Goal: Use online tool/utility: Use online tool/utility

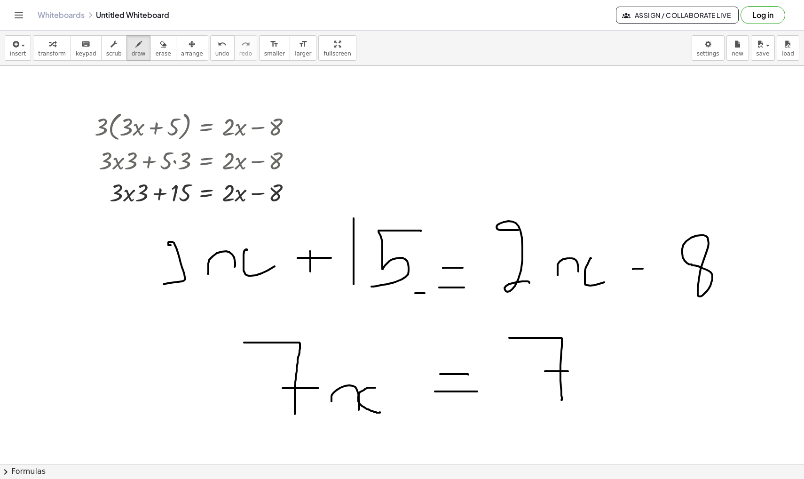
scroll to position [14116, 0]
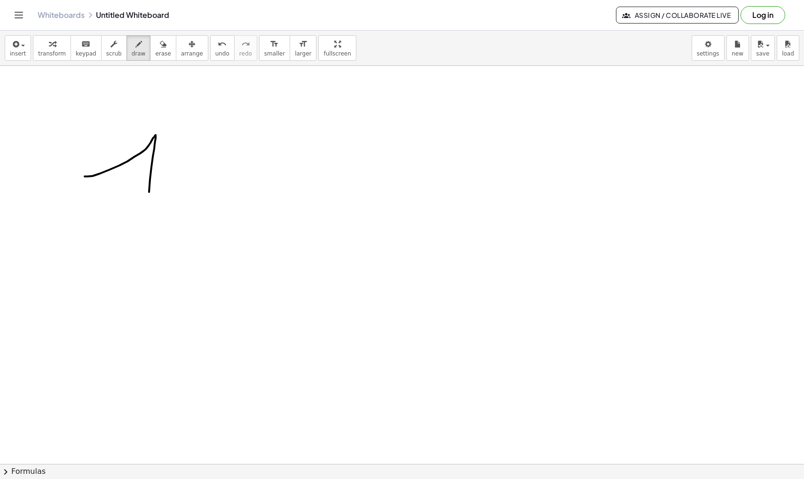
drag, startPoint x: 85, startPoint y: 176, endPoint x: 144, endPoint y: 255, distance: 98.8
drag, startPoint x: 179, startPoint y: 233, endPoint x: 230, endPoint y: 241, distance: 51.9
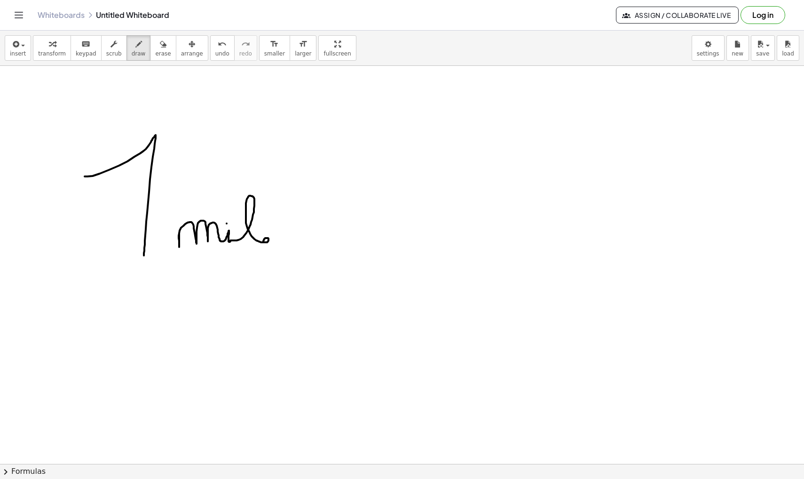
drag, startPoint x: 230, startPoint y: 240, endPoint x: 273, endPoint y: 241, distance: 42.3
drag, startPoint x: 289, startPoint y: 229, endPoint x: 386, endPoint y: 229, distance: 96.9
drag, startPoint x: 389, startPoint y: 222, endPoint x: 394, endPoint y: 237, distance: 16.2
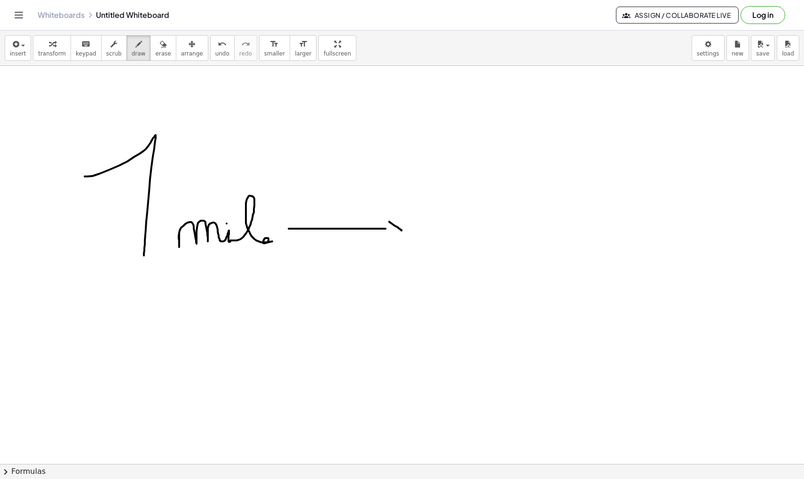
drag, startPoint x: 425, startPoint y: 232, endPoint x: 450, endPoint y: 250, distance: 30.0
drag, startPoint x: 503, startPoint y: 205, endPoint x: 502, endPoint y: 238, distance: 32.9
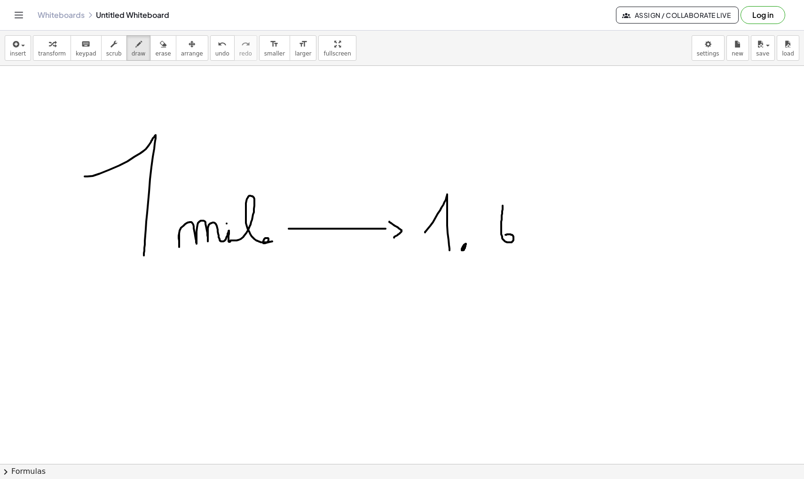
drag, startPoint x: 547, startPoint y: 205, endPoint x: 548, endPoint y: 241, distance: 35.3
drag, startPoint x: 546, startPoint y: 226, endPoint x: 557, endPoint y: 209, distance: 19.4
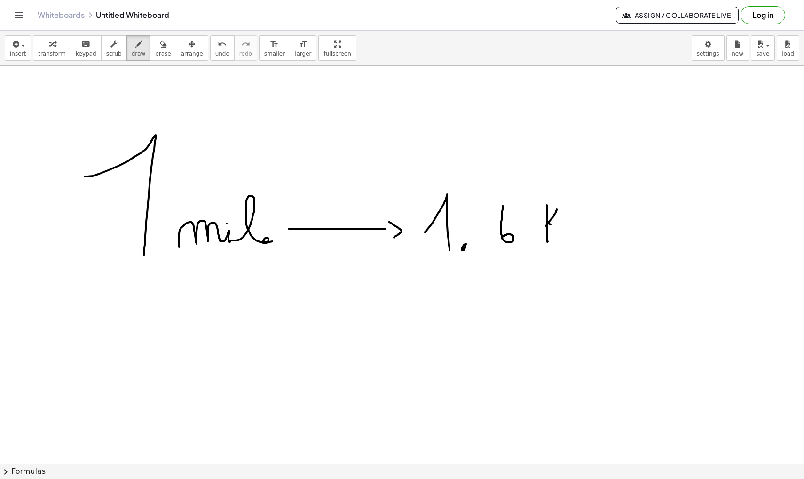
drag, startPoint x: 548, startPoint y: 223, endPoint x: 568, endPoint y: 244, distance: 28.9
drag, startPoint x: 573, startPoint y: 231, endPoint x: 606, endPoint y: 241, distance: 34.7
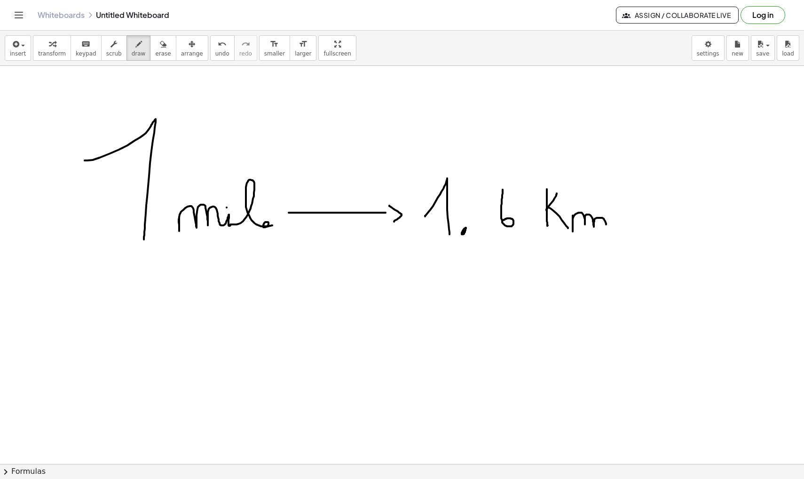
scroll to position [14136, 0]
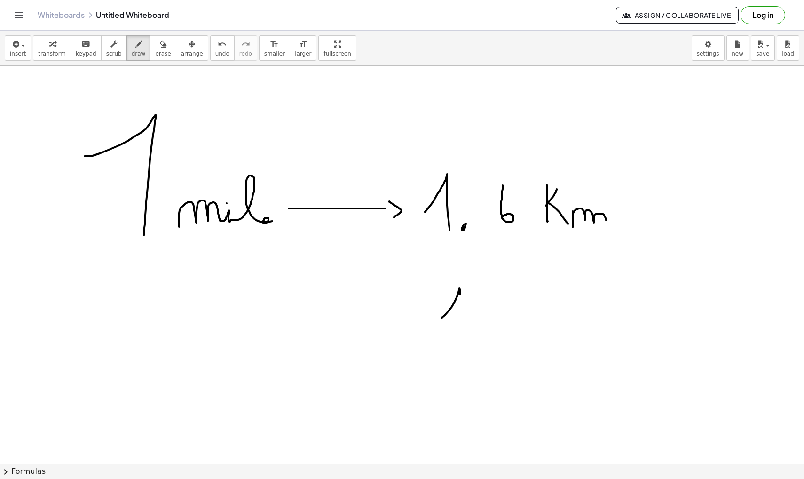
drag, startPoint x: 442, startPoint y: 318, endPoint x: 458, endPoint y: 336, distance: 24.6
drag, startPoint x: 485, startPoint y: 308, endPoint x: 484, endPoint y: 318, distance: 10.4
drag, startPoint x: 541, startPoint y: 300, endPoint x: 533, endPoint y: 336, distance: 37.0
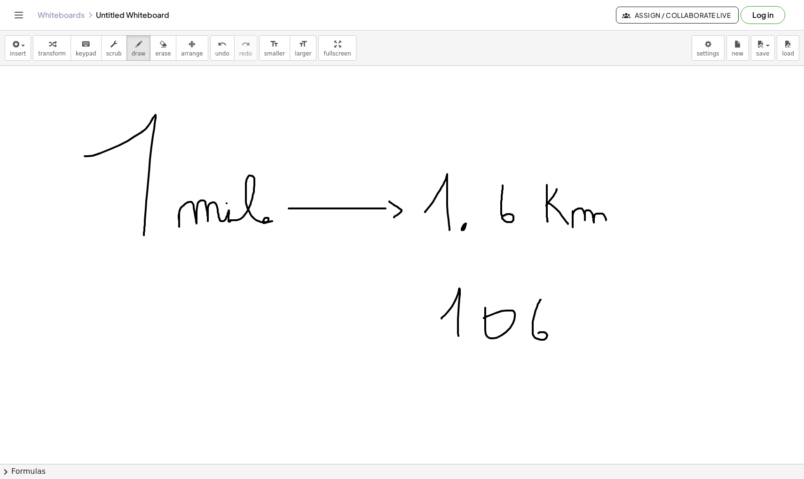
drag, startPoint x: 580, startPoint y: 306, endPoint x: 576, endPoint y: 298, distance: 8.8
drag, startPoint x: 616, startPoint y: 298, endPoint x: 616, endPoint y: 332, distance: 34.3
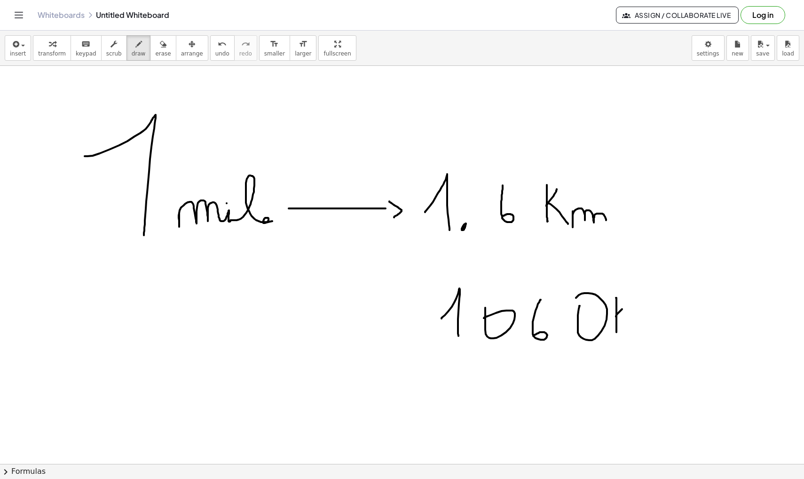
drag, startPoint x: 616, startPoint y: 316, endPoint x: 625, endPoint y: 306, distance: 13.6
drag, startPoint x: 617, startPoint y: 315, endPoint x: 630, endPoint y: 328, distance: 18.6
drag, startPoint x: 635, startPoint y: 325, endPoint x: 666, endPoint y: 325, distance: 30.6
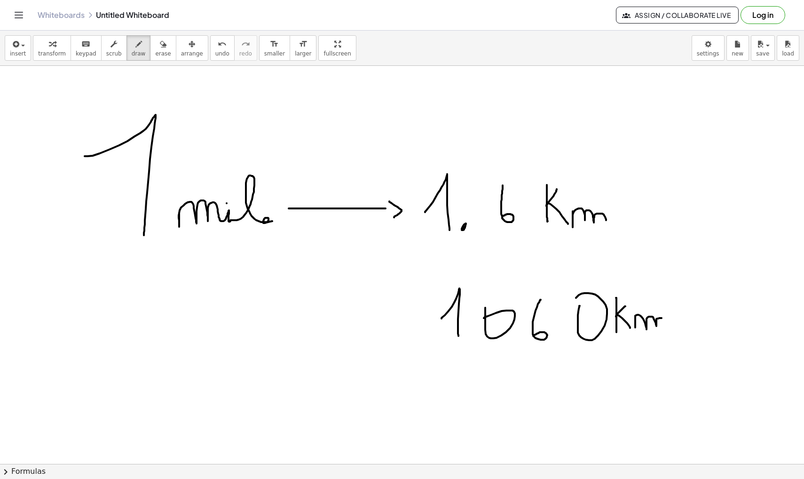
drag, startPoint x: 288, startPoint y: 317, endPoint x: 424, endPoint y: 315, distance: 135.9
drag, startPoint x: 422, startPoint y: 308, endPoint x: 417, endPoint y: 330, distance: 21.9
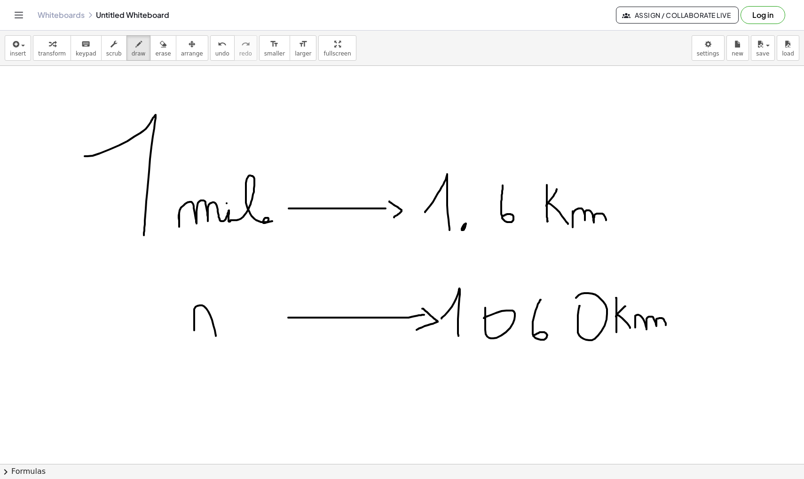
drag, startPoint x: 194, startPoint y: 330, endPoint x: 216, endPoint y: 336, distance: 22.4
drag, startPoint x: 221, startPoint y: 310, endPoint x: 240, endPoint y: 326, distance: 25.0
drag, startPoint x: 494, startPoint y: 294, endPoint x: 238, endPoint y: 243, distance: 260.5
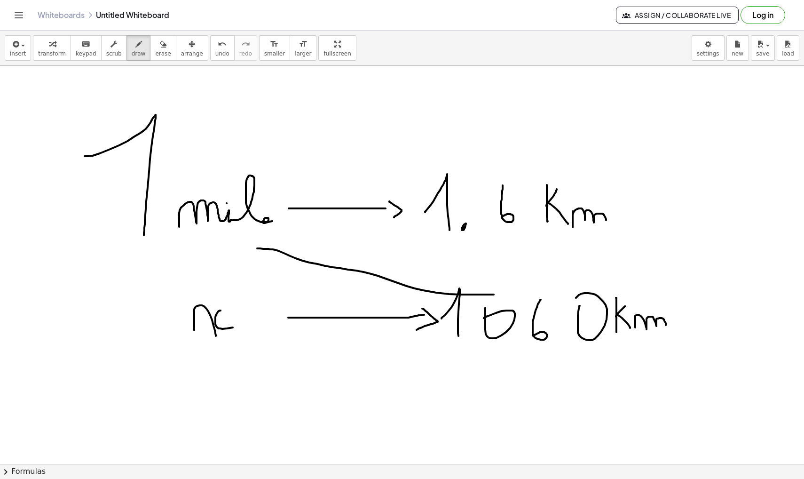
drag, startPoint x: 221, startPoint y: 243, endPoint x: 246, endPoint y: 234, distance: 26.9
drag, startPoint x: 318, startPoint y: 254, endPoint x: 339, endPoint y: 275, distance: 29.3
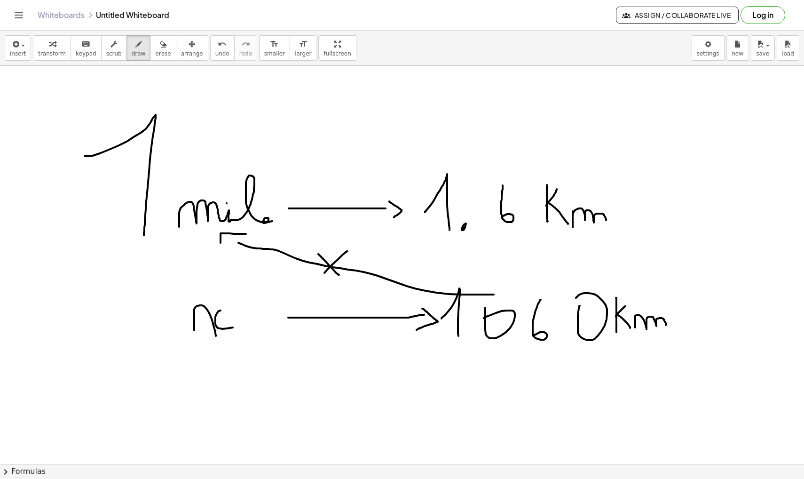
drag, startPoint x: 348, startPoint y: 251, endPoint x: 318, endPoint y: 280, distance: 41.6
drag, startPoint x: 228, startPoint y: 144, endPoint x: 481, endPoint y: 138, distance: 252.6
drag, startPoint x: 479, startPoint y: 145, endPoint x: 496, endPoint y: 136, distance: 19.0
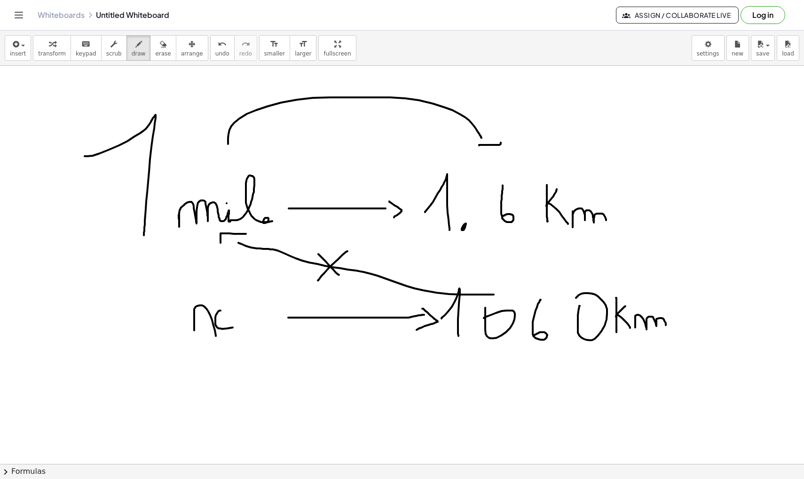
drag, startPoint x: 323, startPoint y: 121, endPoint x: 337, endPoint y: 121, distance: 14.6
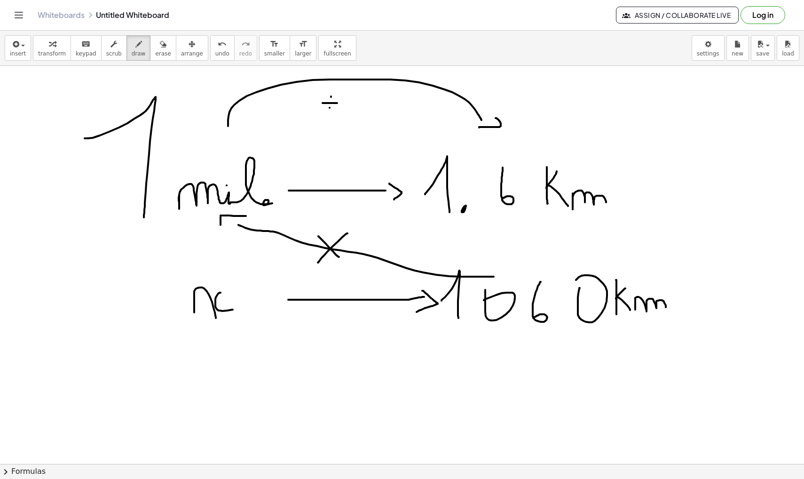
scroll to position [14153, 0]
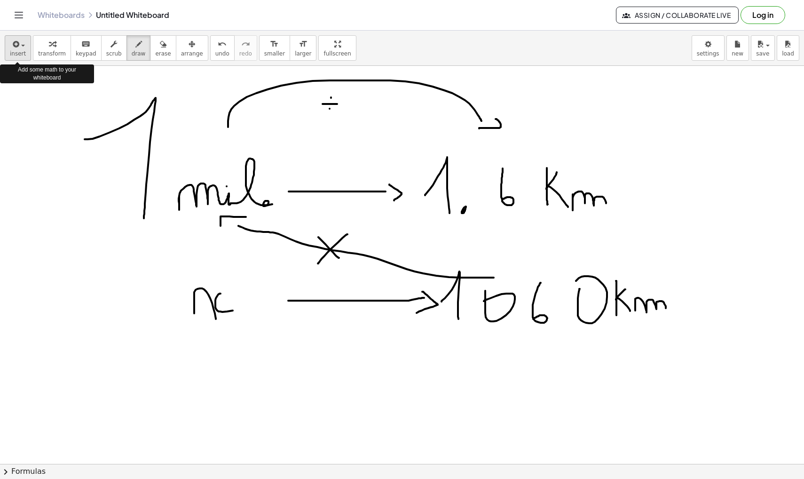
click at [26, 52] on button "insert" at bounding box center [18, 47] width 26 height 25
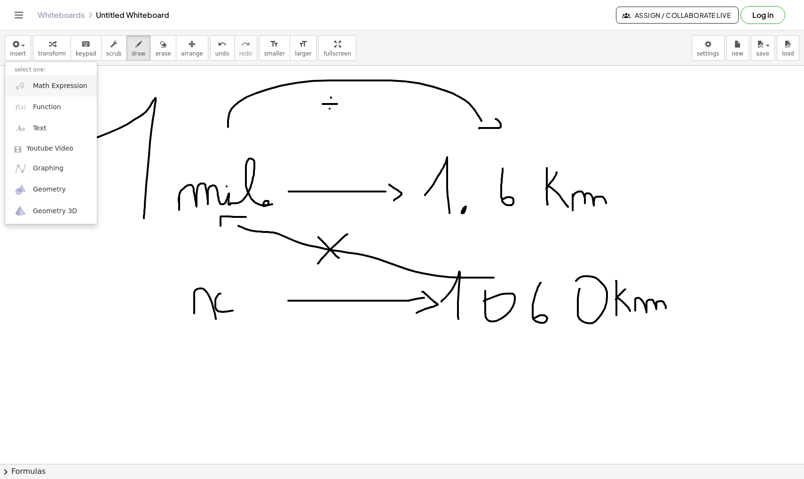
click at [57, 91] on link "Math Expression" at bounding box center [51, 85] width 92 height 21
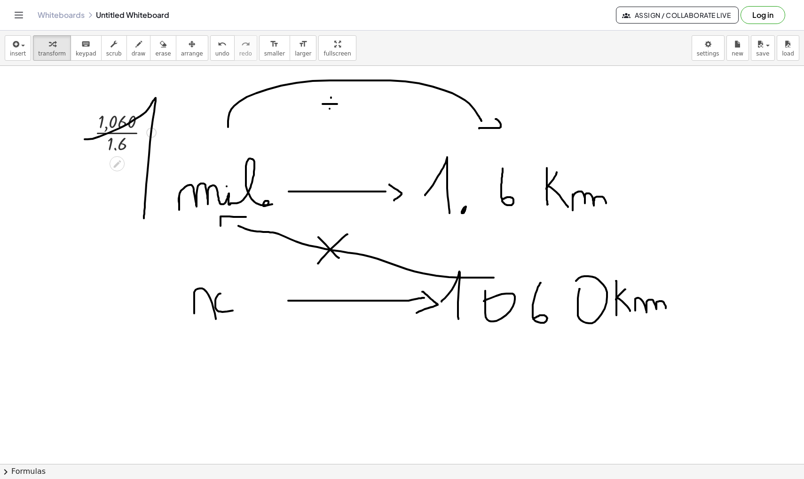
click at [120, 133] on div at bounding box center [125, 131] width 71 height 47
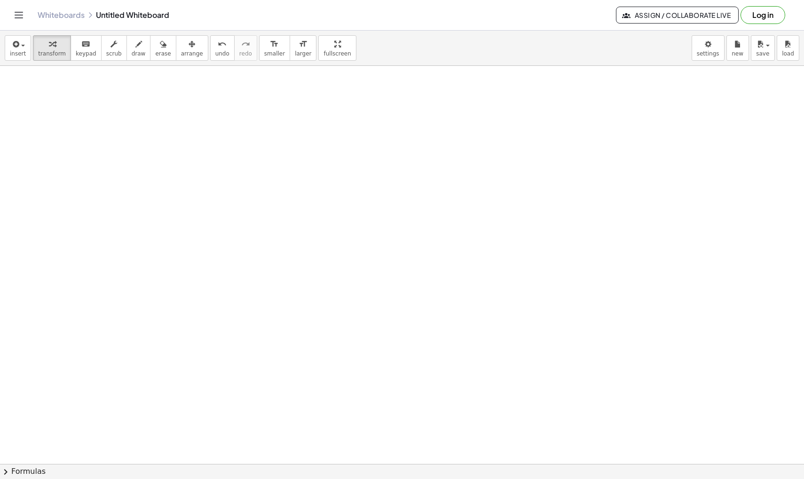
scroll to position [14573, 0]
drag, startPoint x: 139, startPoint y: 54, endPoint x: 139, endPoint y: 126, distance: 72.9
click at [139, 54] on span "draw" at bounding box center [139, 53] width 14 height 7
drag, startPoint x: 196, startPoint y: 206, endPoint x: 238, endPoint y: 222, distance: 45.8
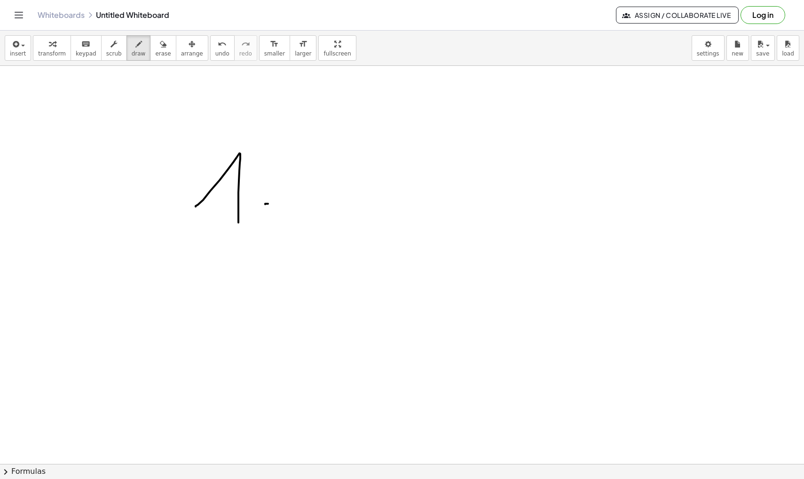
drag, startPoint x: 265, startPoint y: 204, endPoint x: 295, endPoint y: 204, distance: 30.1
drag, startPoint x: 332, startPoint y: 160, endPoint x: 332, endPoint y: 206, distance: 46.1
drag, startPoint x: 377, startPoint y: 160, endPoint x: 364, endPoint y: 209, distance: 50.4
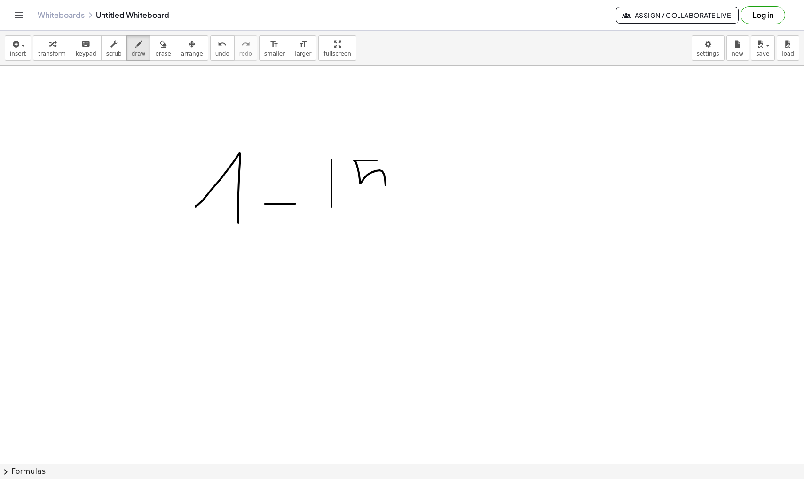
drag, startPoint x: 312, startPoint y: 228, endPoint x: 405, endPoint y: 228, distance: 93.6
drag, startPoint x: 315, startPoint y: 270, endPoint x: 333, endPoint y: 287, distance: 25.0
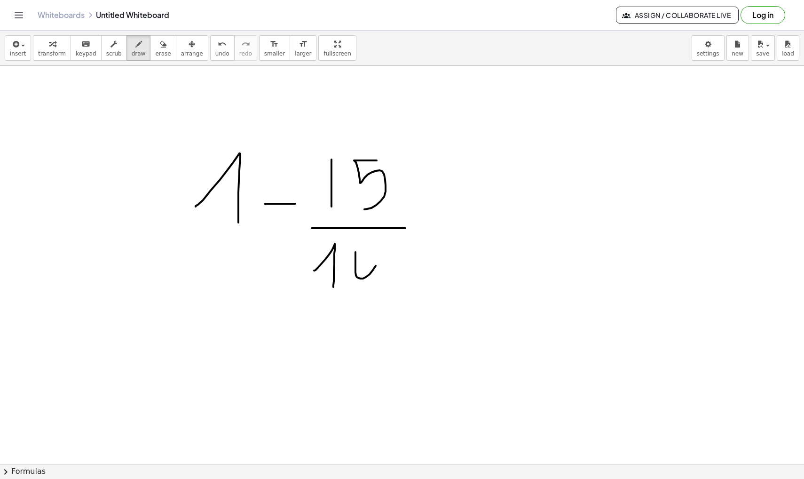
drag, startPoint x: 356, startPoint y: 252, endPoint x: 364, endPoint y: 251, distance: 8.5
drag, startPoint x: 399, startPoint y: 249, endPoint x: 395, endPoint y: 253, distance: 5.7
drag, startPoint x: 182, startPoint y: 114, endPoint x: 203, endPoint y: 313, distance: 199.5
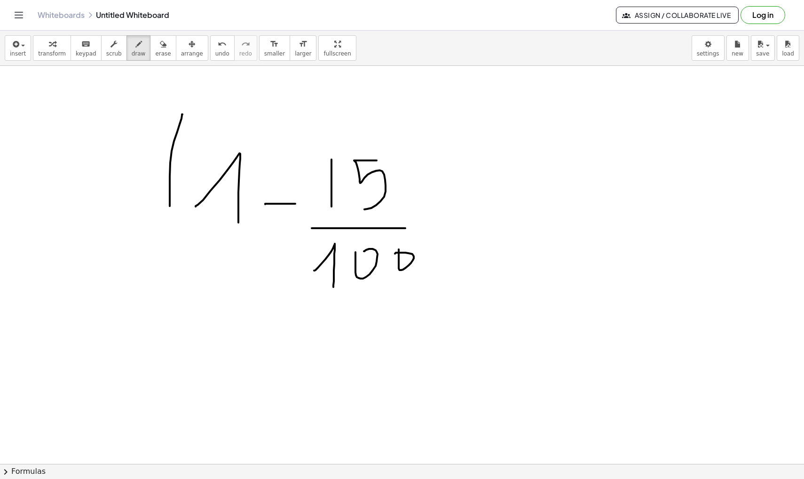
drag, startPoint x: 398, startPoint y: 133, endPoint x: 463, endPoint y: 286, distance: 166.0
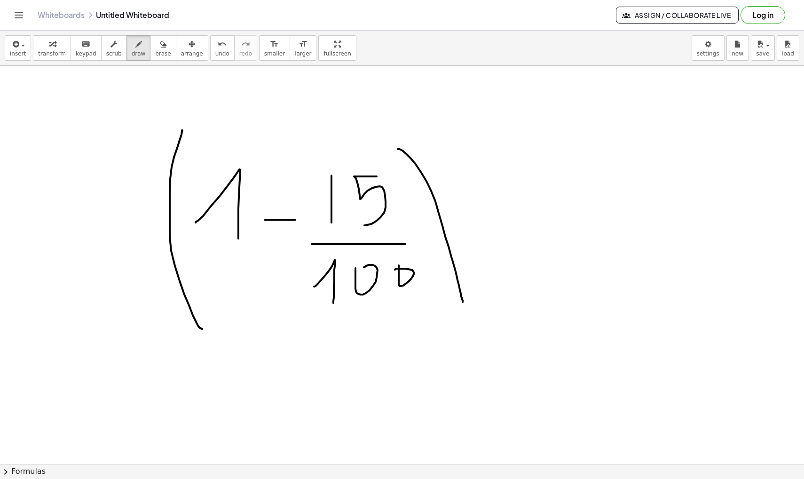
scroll to position [14552, 0]
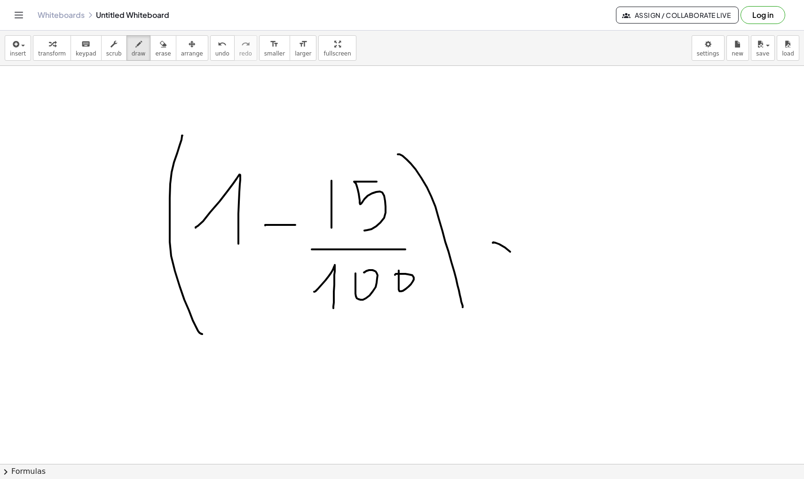
drag, startPoint x: 493, startPoint y: 243, endPoint x: 517, endPoint y: 257, distance: 28.2
drag, startPoint x: 514, startPoint y: 258, endPoint x: 510, endPoint y: 273, distance: 15.5
drag, startPoint x: 578, startPoint y: 220, endPoint x: 593, endPoint y: 287, distance: 68.7
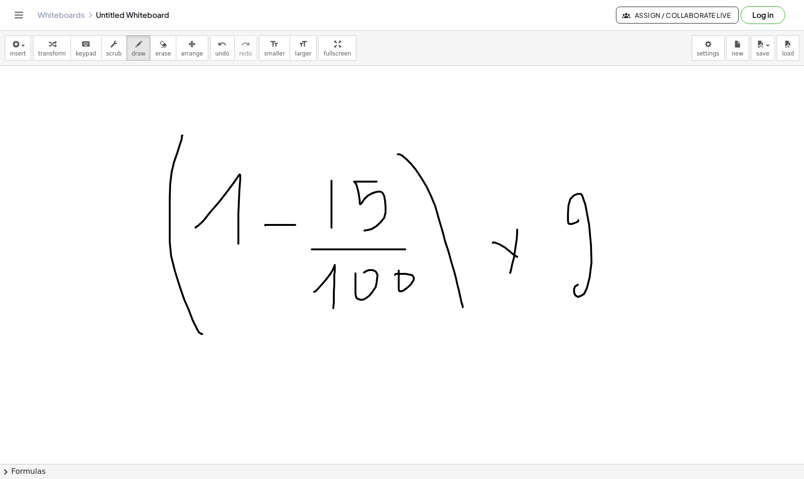
drag, startPoint x: 634, startPoint y: 219, endPoint x: 635, endPoint y: 277, distance: 58.3
drag, startPoint x: 688, startPoint y: 213, endPoint x: 698, endPoint y: 272, distance: 60.1
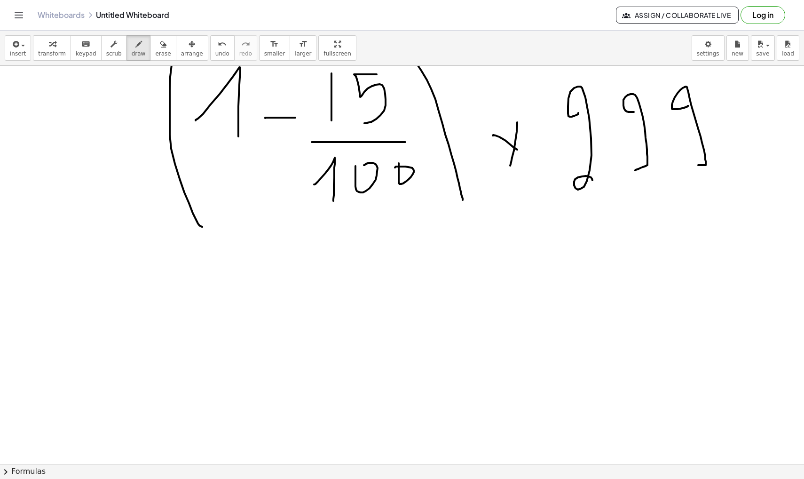
scroll to position [14680, 0]
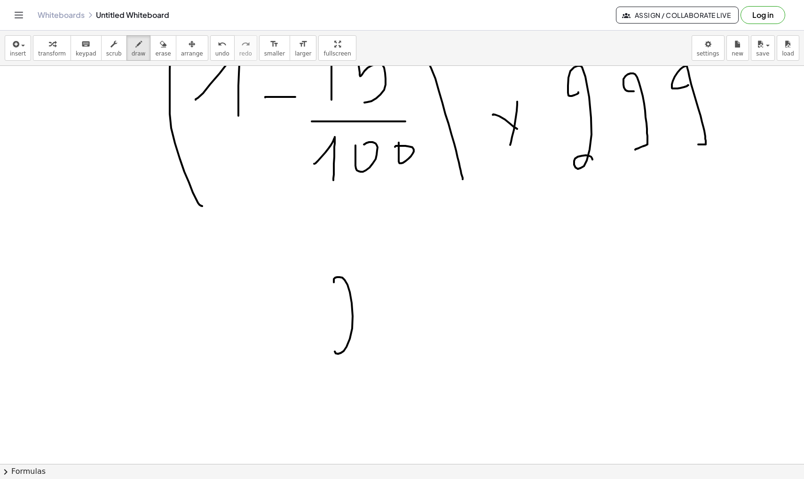
drag, startPoint x: 334, startPoint y: 282, endPoint x: 369, endPoint y: 343, distance: 70.3
drag, startPoint x: 402, startPoint y: 298, endPoint x: 404, endPoint y: 338, distance: 40.0
drag, startPoint x: 459, startPoint y: 293, endPoint x: 457, endPoint y: 329, distance: 35.3
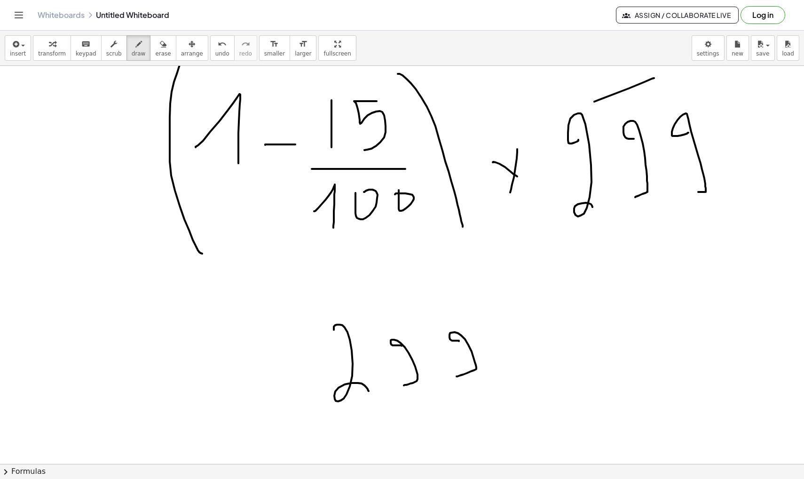
drag, startPoint x: 654, startPoint y: 78, endPoint x: 130, endPoint y: 307, distance: 571.7
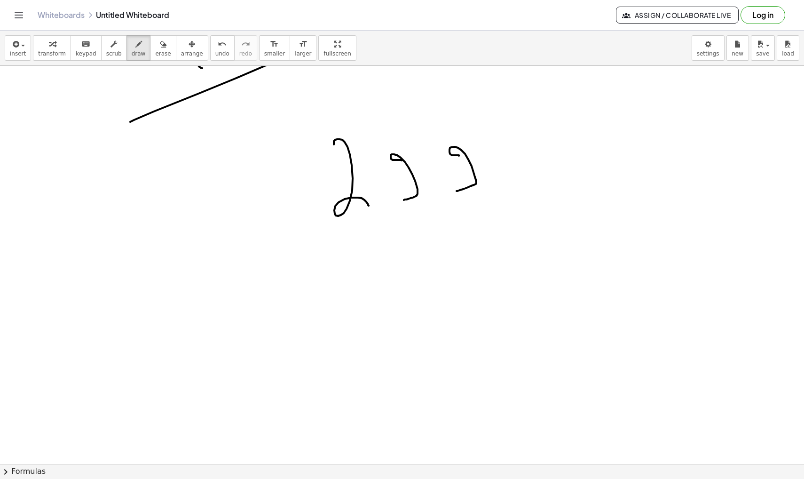
scroll to position [14822, 0]
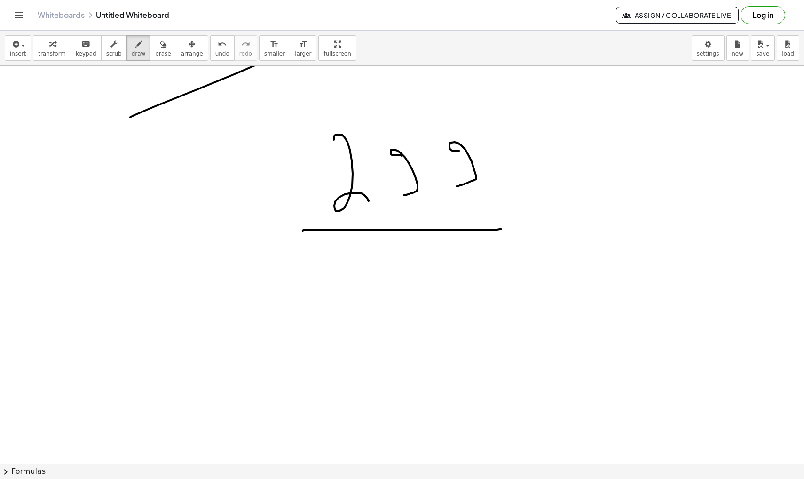
drag, startPoint x: 303, startPoint y: 230, endPoint x: 502, endPoint y: 229, distance: 198.9
drag, startPoint x: 324, startPoint y: 317, endPoint x: 360, endPoint y: 340, distance: 42.8
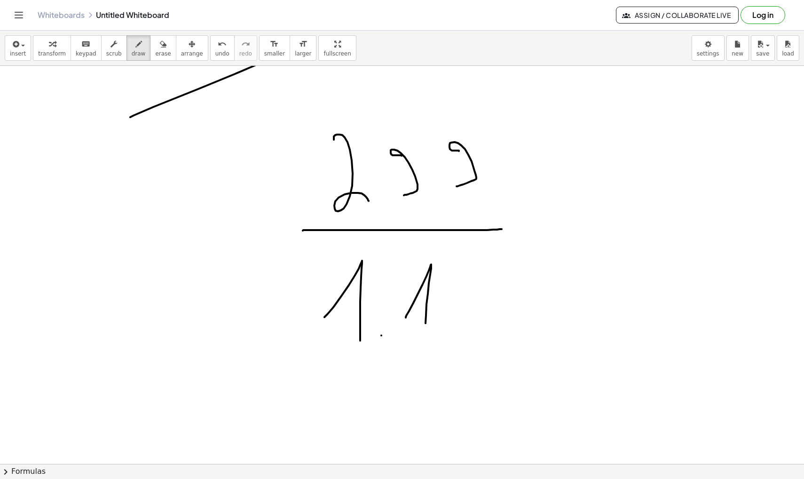
drag, startPoint x: 406, startPoint y: 317, endPoint x: 425, endPoint y: 336, distance: 26.6
drag, startPoint x: 476, startPoint y: 271, endPoint x: 472, endPoint y: 335, distance: 63.6
drag, startPoint x: 521, startPoint y: 212, endPoint x: 543, endPoint y: 212, distance: 22.1
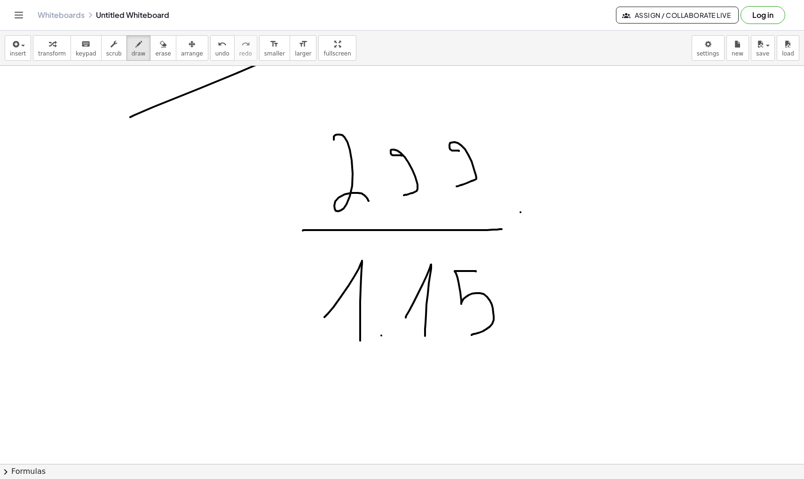
drag, startPoint x: 522, startPoint y: 238, endPoint x: 550, endPoint y: 238, distance: 27.7
drag, startPoint x: 601, startPoint y: 173, endPoint x: 616, endPoint y: 236, distance: 64.2
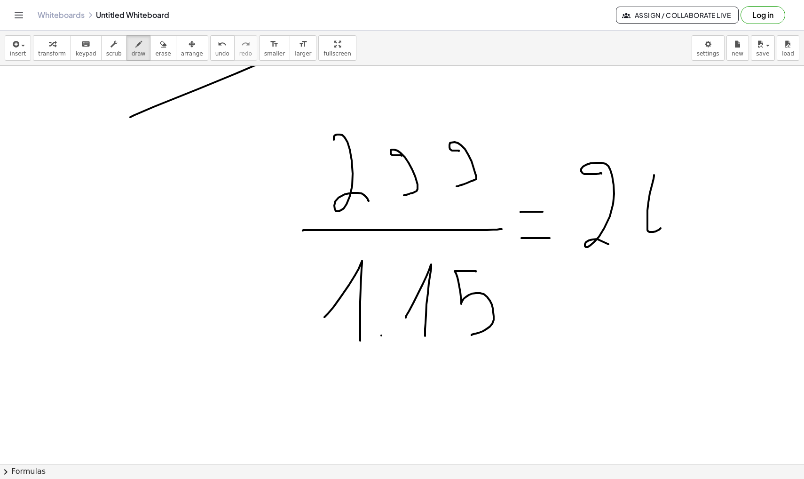
drag, startPoint x: 654, startPoint y: 175, endPoint x: 655, endPoint y: 225, distance: 49.4
drag, startPoint x: 692, startPoint y: 189, endPoint x: 707, endPoint y: 175, distance: 20.3
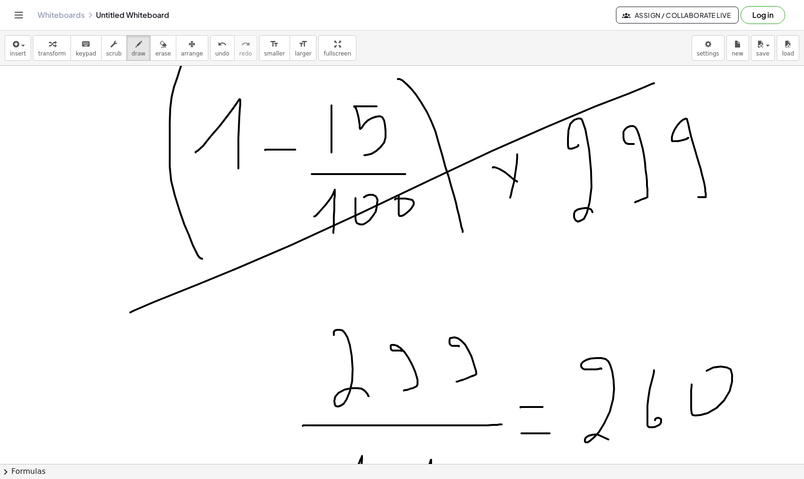
scroll to position [14635, 0]
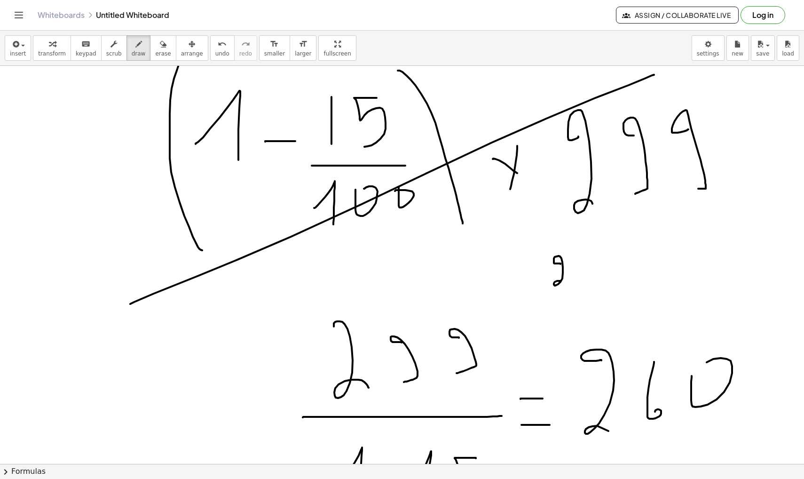
drag, startPoint x: 561, startPoint y: 263, endPoint x: 572, endPoint y: 284, distance: 24.0
drag, startPoint x: 586, startPoint y: 255, endPoint x: 590, endPoint y: 277, distance: 22.0
drag, startPoint x: 602, startPoint y: 258, endPoint x: 618, endPoint y: 268, distance: 18.8
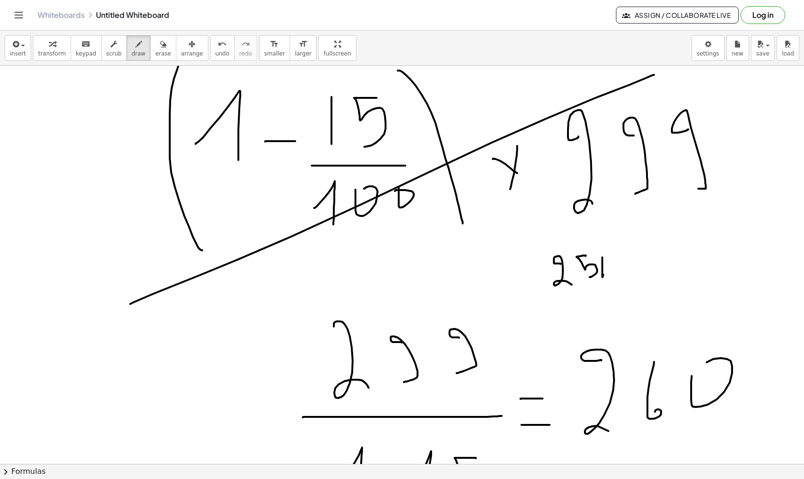
drag, startPoint x: 616, startPoint y: 258, endPoint x: 616, endPoint y: 266, distance: 7.5
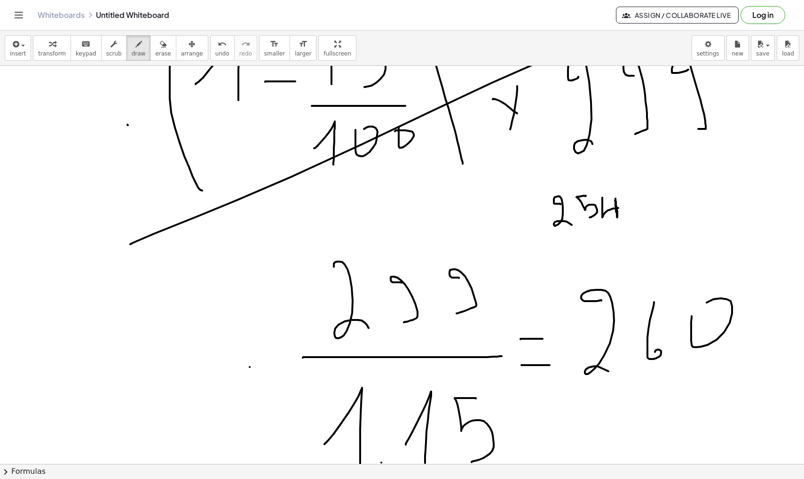
scroll to position [14695, 0]
drag, startPoint x: 642, startPoint y: 173, endPoint x: 522, endPoint y: 262, distance: 149.8
drag, startPoint x: 518, startPoint y: 190, endPoint x: 656, endPoint y: 227, distance: 143.2
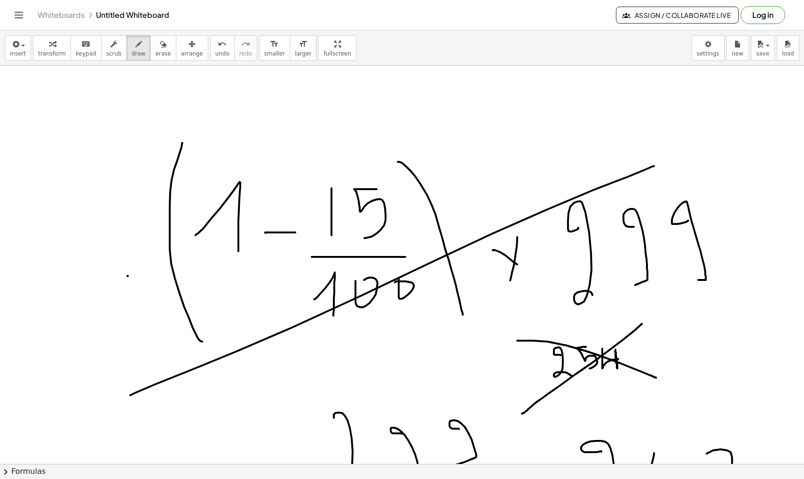
scroll to position [14518, 0]
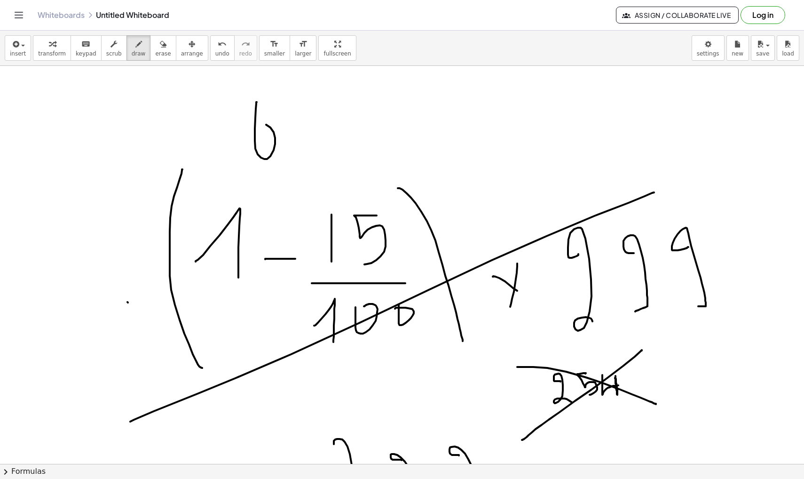
drag, startPoint x: 257, startPoint y: 102, endPoint x: 250, endPoint y: 134, distance: 32.6
drag, startPoint x: 296, startPoint y: 147, endPoint x: 296, endPoint y: 162, distance: 15.0
drag, startPoint x: 318, startPoint y: 135, endPoint x: 315, endPoint y: 157, distance: 21.9
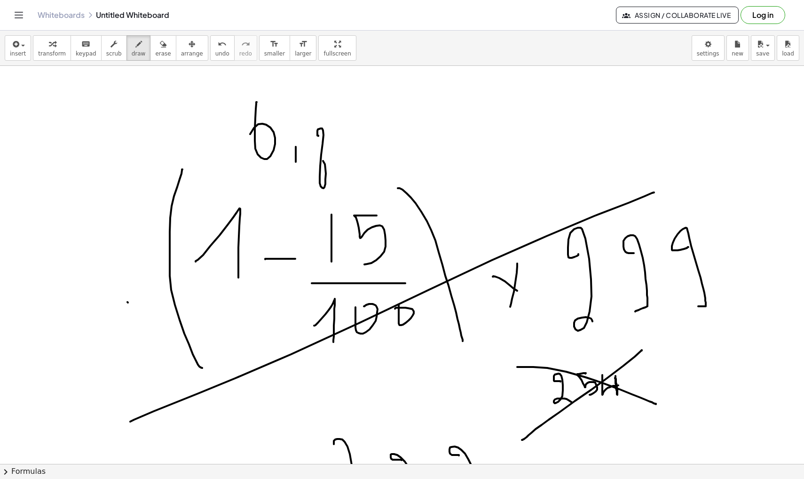
drag, startPoint x: 386, startPoint y: 122, endPoint x: 374, endPoint y: 163, distance: 42.1
drag, startPoint x: 405, startPoint y: 153, endPoint x: 530, endPoint y: 195, distance: 131.9
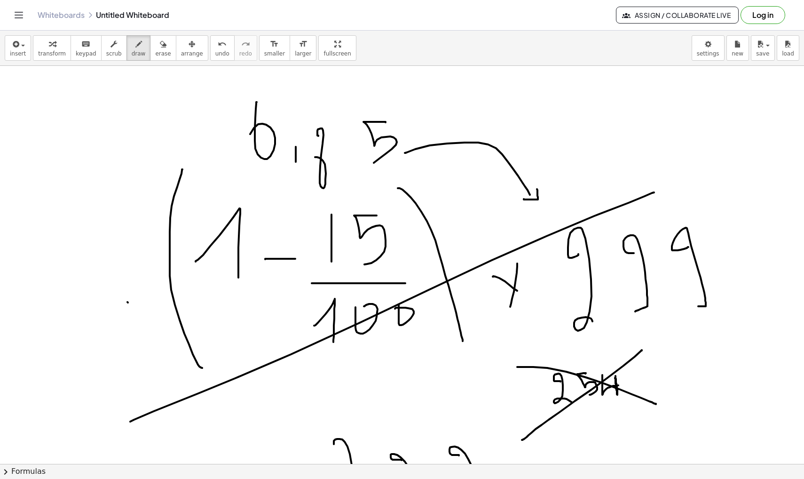
drag, startPoint x: 524, startPoint y: 199, endPoint x: 537, endPoint y: 188, distance: 17.0
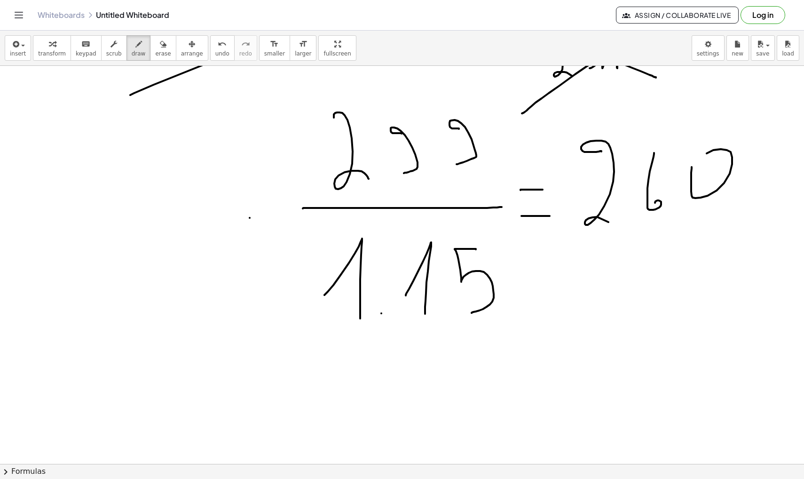
scroll to position [14846, 0]
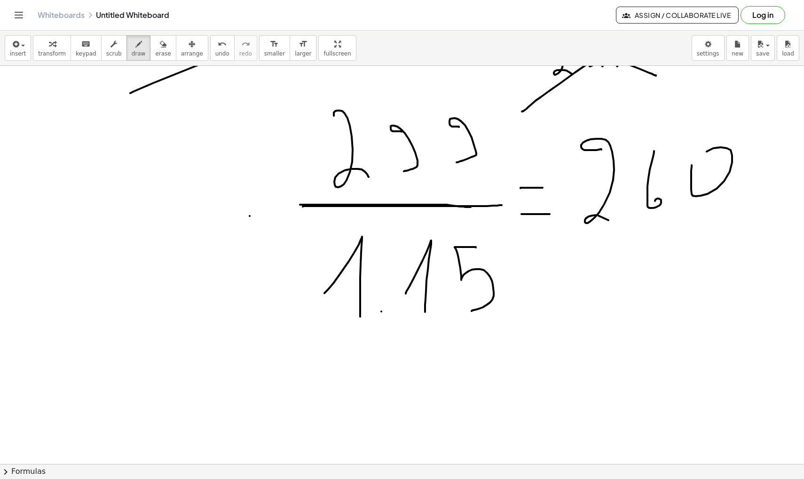
drag, startPoint x: 300, startPoint y: 205, endPoint x: 486, endPoint y: 207, distance: 185.8
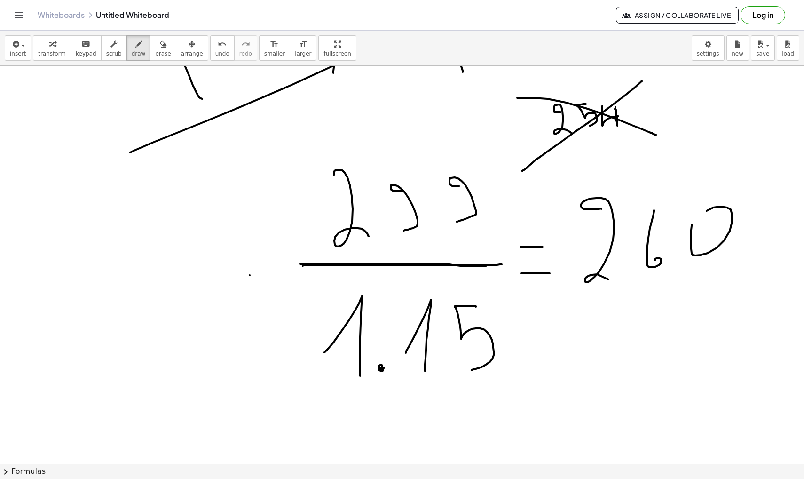
scroll to position [14905, 0]
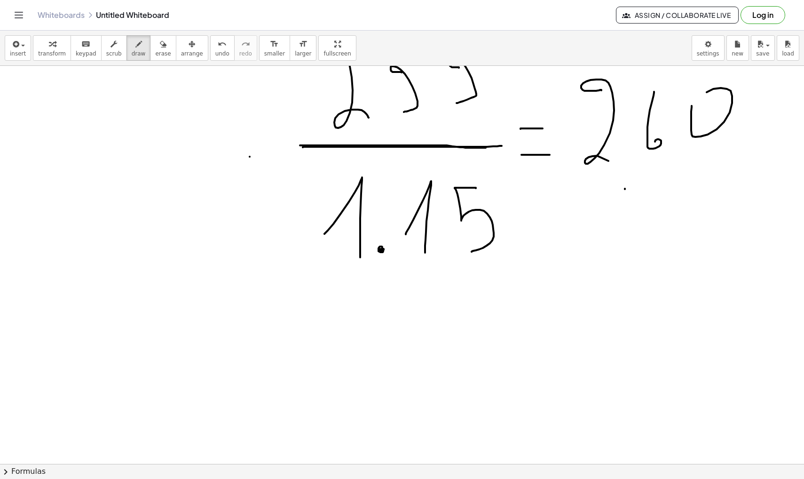
drag, startPoint x: 625, startPoint y: 189, endPoint x: 577, endPoint y: 350, distance: 168.1
drag, startPoint x: 563, startPoint y: 350, endPoint x: 586, endPoint y: 364, distance: 27.3
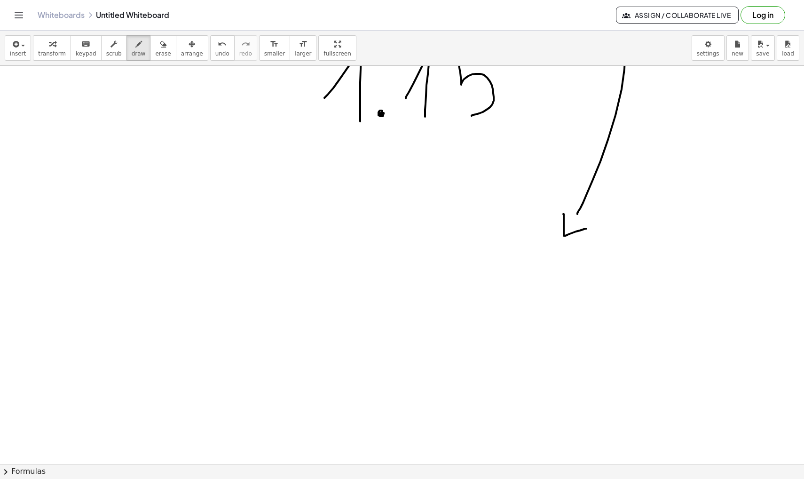
scroll to position [15044, 0]
drag, startPoint x: 278, startPoint y: 293, endPoint x: 309, endPoint y: 346, distance: 60.9
drag, startPoint x: 340, startPoint y: 285, endPoint x: 333, endPoint y: 345, distance: 60.0
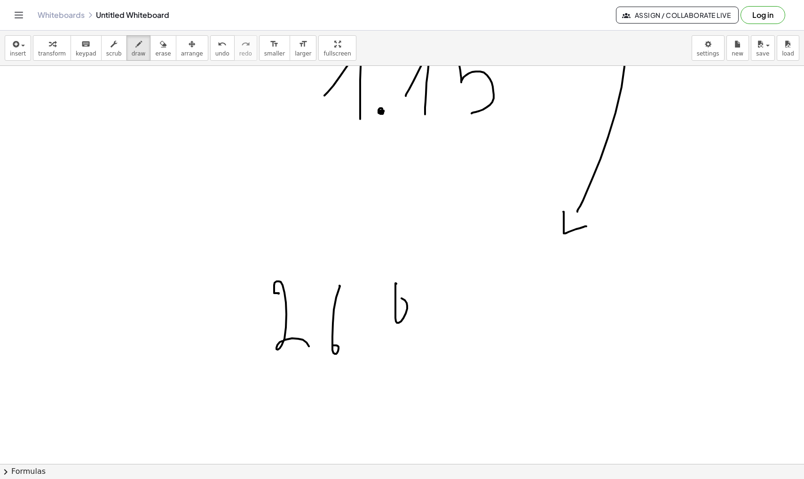
drag, startPoint x: 395, startPoint y: 287, endPoint x: 385, endPoint y: 298, distance: 14.6
drag, startPoint x: 430, startPoint y: 303, endPoint x: 445, endPoint y: 309, distance: 16.0
drag, startPoint x: 445, startPoint y: 295, endPoint x: 442, endPoint y: 318, distance: 22.8
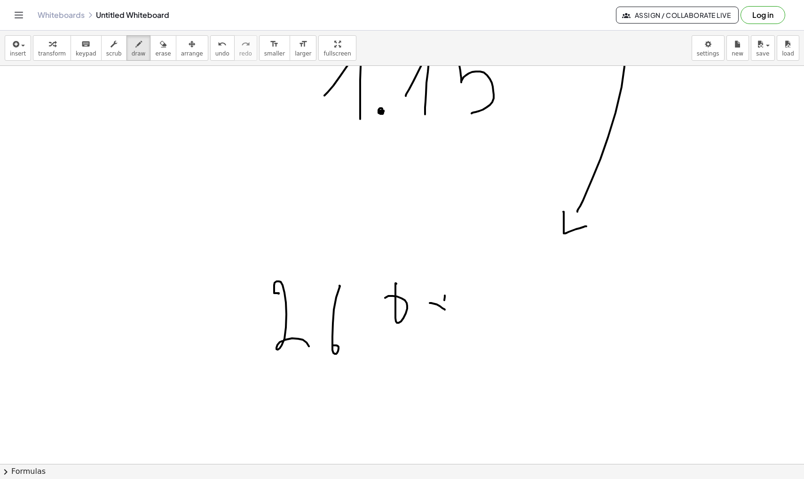
drag, startPoint x: 484, startPoint y: 313, endPoint x: 503, endPoint y: 345, distance: 36.9
drag, startPoint x: 545, startPoint y: 285, endPoint x: 565, endPoint y: 350, distance: 68.6
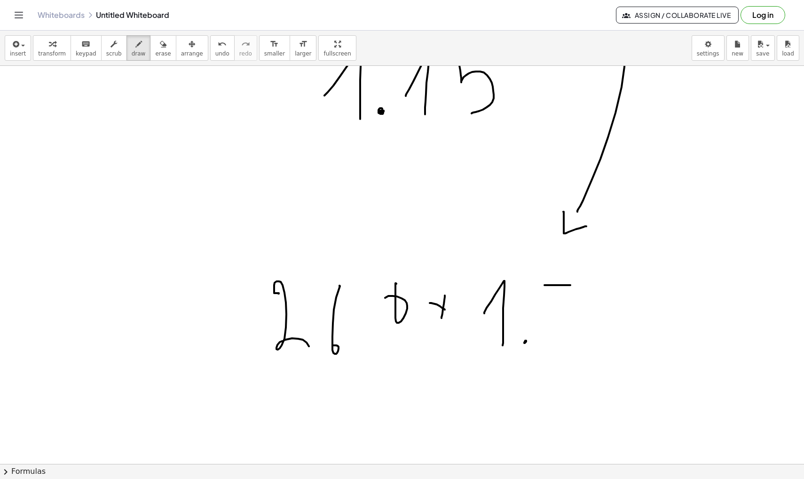
drag, startPoint x: 561, startPoint y: 321, endPoint x: 579, endPoint y: 321, distance: 17.4
drag, startPoint x: 611, startPoint y: 285, endPoint x: 587, endPoint y: 351, distance: 70.1
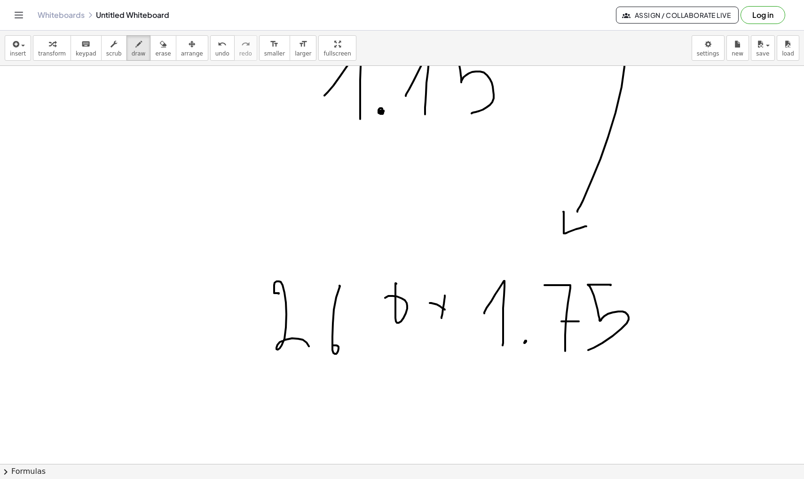
scroll to position [15114, 0]
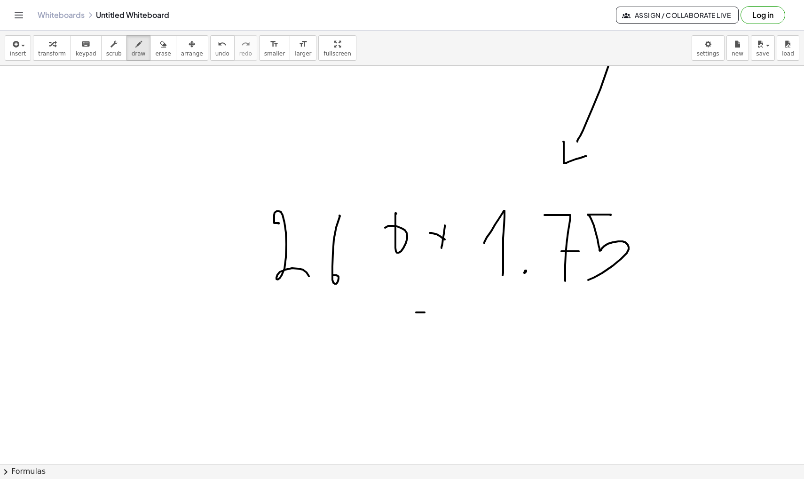
drag, startPoint x: 416, startPoint y: 312, endPoint x: 450, endPoint y: 312, distance: 33.9
drag, startPoint x: 424, startPoint y: 337, endPoint x: 476, endPoint y: 337, distance: 51.7
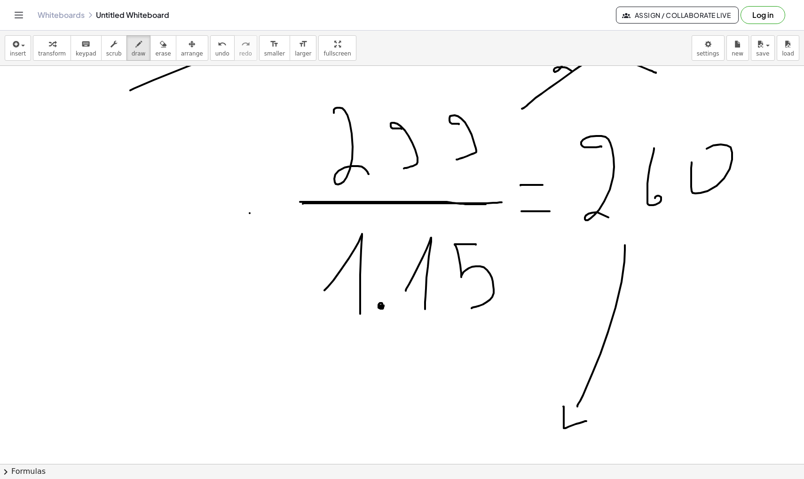
scroll to position [14855, 0]
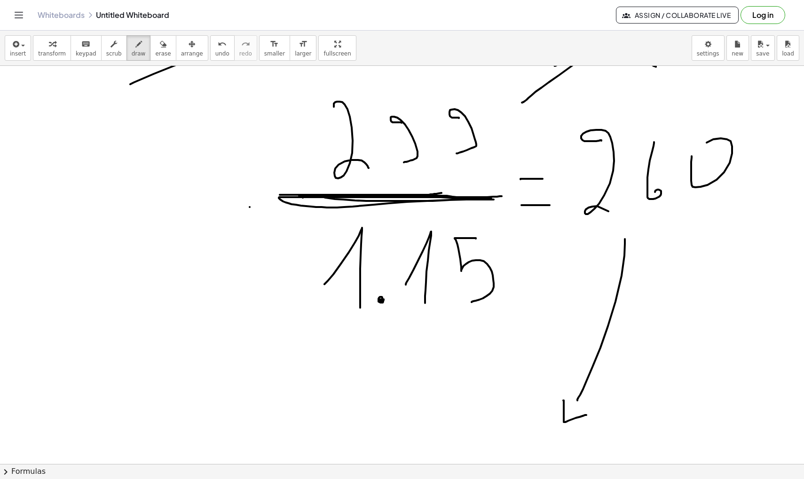
drag, startPoint x: 299, startPoint y: 196, endPoint x: 454, endPoint y: 194, distance: 154.7
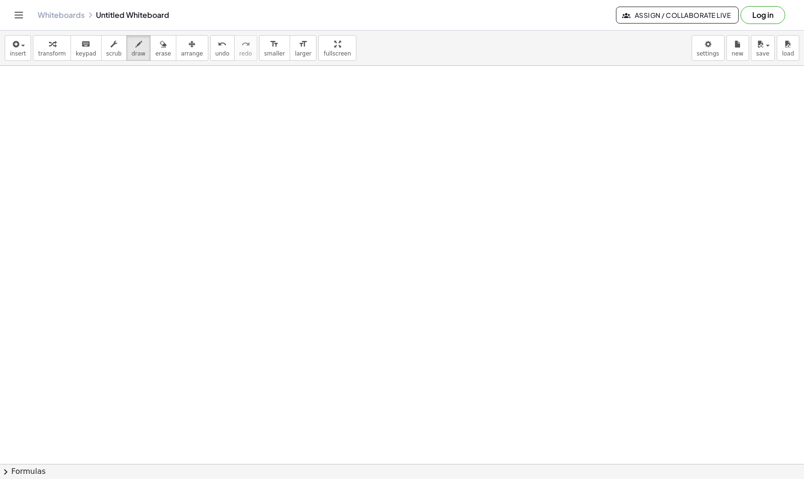
scroll to position [15400, 0]
drag, startPoint x: 44, startPoint y: 223, endPoint x: 74, endPoint y: 273, distance: 58.6
drag, startPoint x: 122, startPoint y: 205, endPoint x: 111, endPoint y: 227, distance: 24.6
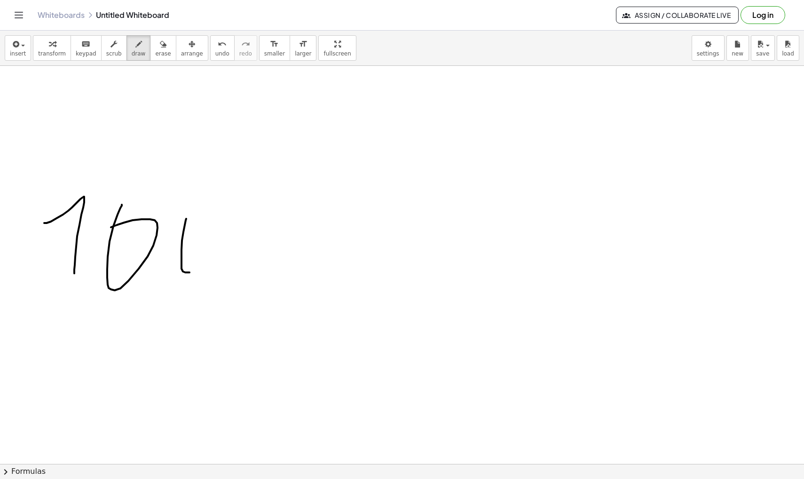
drag, startPoint x: 186, startPoint y: 219, endPoint x: 175, endPoint y: 223, distance: 12.2
drag, startPoint x: 232, startPoint y: 224, endPoint x: 236, endPoint y: 214, distance: 10.6
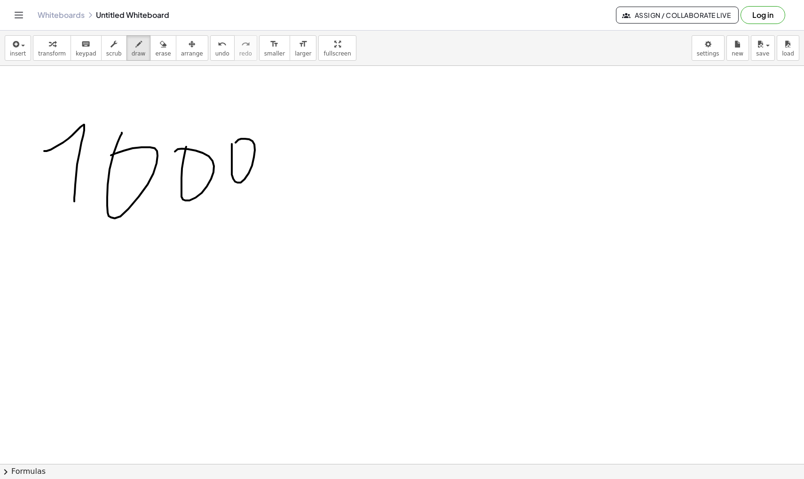
scroll to position [15482, 0]
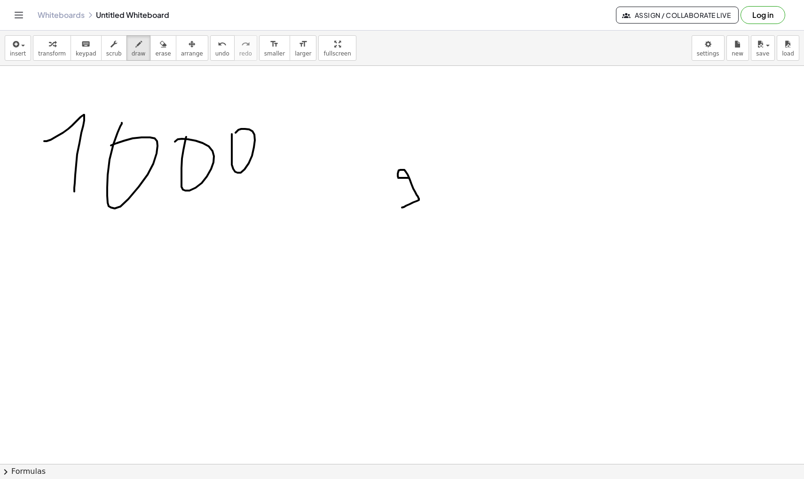
drag, startPoint x: 409, startPoint y: 178, endPoint x: 402, endPoint y: 207, distance: 30.0
drag, startPoint x: 453, startPoint y: 171, endPoint x: 450, endPoint y: 178, distance: 8.0
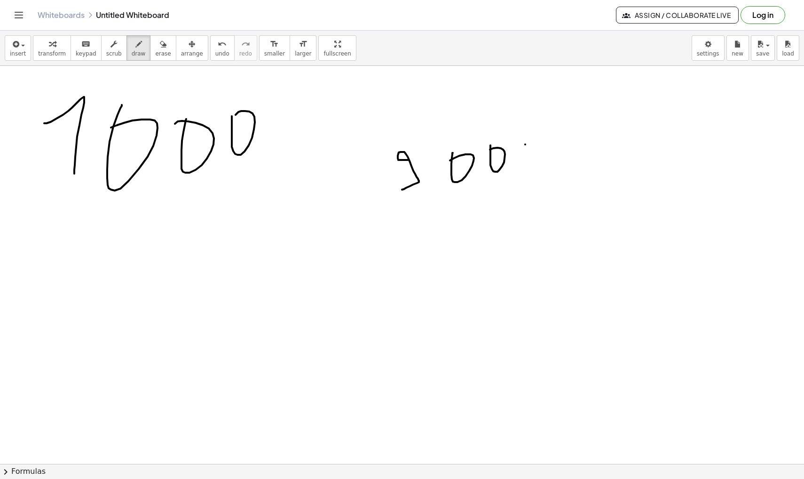
scroll to position [15504, 0]
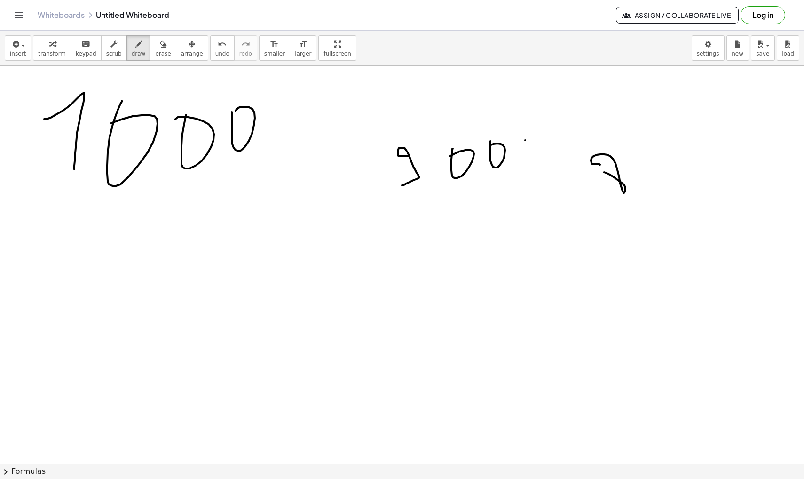
drag, startPoint x: 600, startPoint y: 165, endPoint x: 597, endPoint y: 173, distance: 8.5
drag, startPoint x: 631, startPoint y: 165, endPoint x: 636, endPoint y: 200, distance: 35.7
drag, startPoint x: 656, startPoint y: 169, endPoint x: 647, endPoint y: 163, distance: 11.0
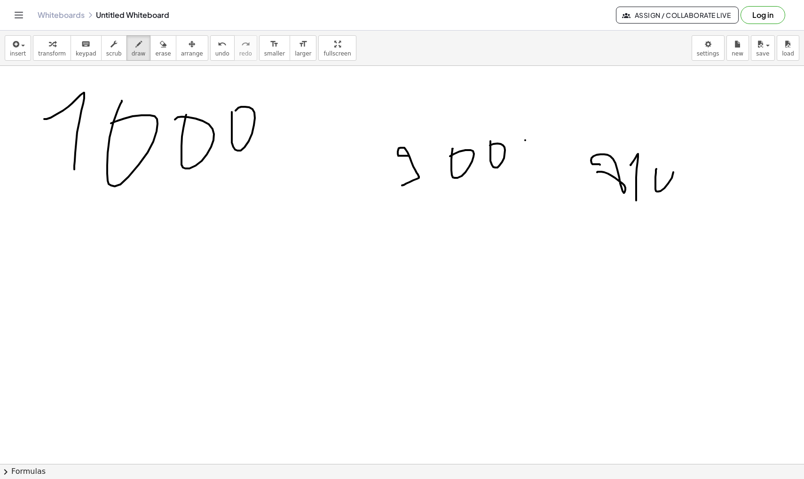
drag, startPoint x: 556, startPoint y: 275, endPoint x: 578, endPoint y: 333, distance: 62.6
drag, startPoint x: 580, startPoint y: 308, endPoint x: 600, endPoint y: 306, distance: 20.3
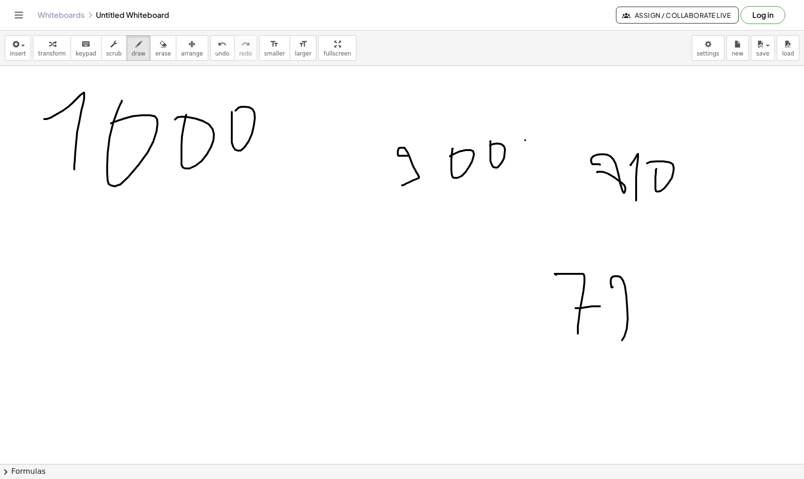
drag, startPoint x: 612, startPoint y: 287, endPoint x: 632, endPoint y: 336, distance: 52.1
drag, startPoint x: 650, startPoint y: 295, endPoint x: 653, endPoint y: 317, distance: 22.7
drag, startPoint x: 248, startPoint y: 158, endPoint x: 382, endPoint y: 180, distance: 136.3
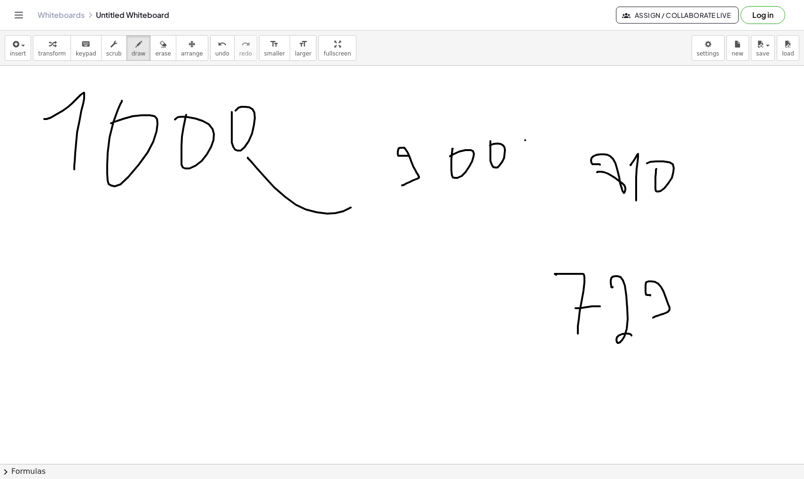
drag, startPoint x: 375, startPoint y: 172, endPoint x: 378, endPoint y: 185, distance: 13.4
drag, startPoint x: 306, startPoint y: 169, endPoint x: 314, endPoint y: 169, distance: 8.0
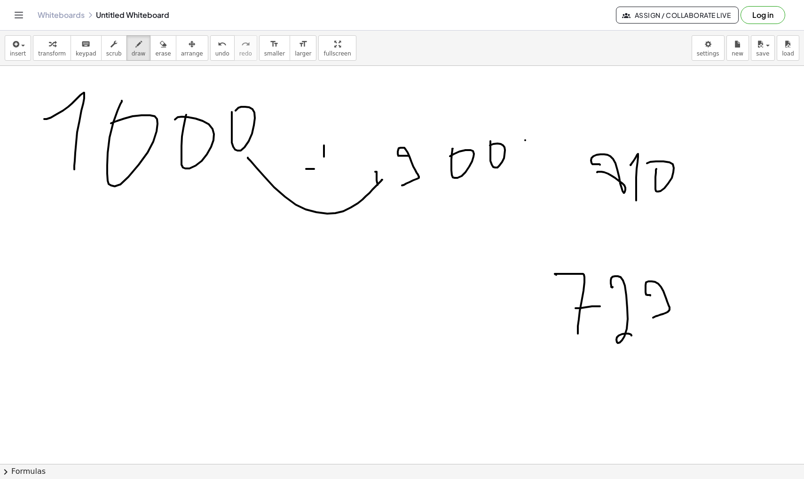
drag, startPoint x: 324, startPoint y: 146, endPoint x: 324, endPoint y: 164, distance: 17.9
drag, startPoint x: 331, startPoint y: 149, endPoint x: 322, endPoint y: 144, distance: 9.9
drag, startPoint x: 346, startPoint y: 144, endPoint x: 348, endPoint y: 134, distance: 10.5
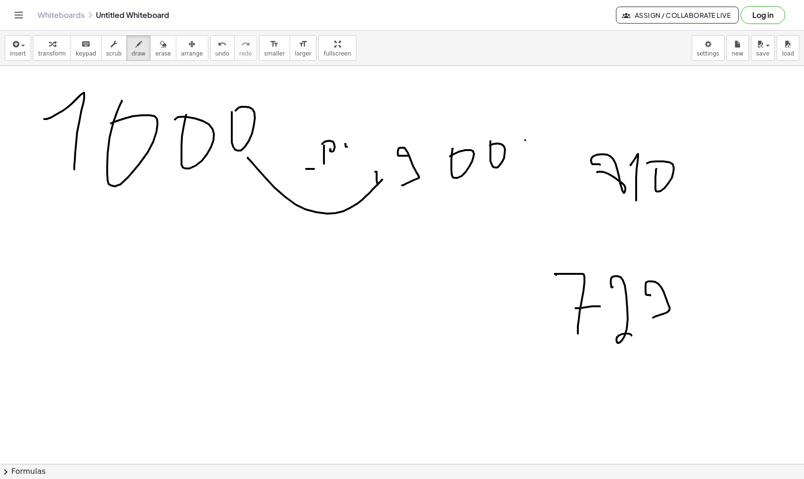
drag, startPoint x: 467, startPoint y: 191, endPoint x: 552, endPoint y: 201, distance: 84.8
drag, startPoint x: 552, startPoint y: 191, endPoint x: 569, endPoint y: 213, distance: 28.1
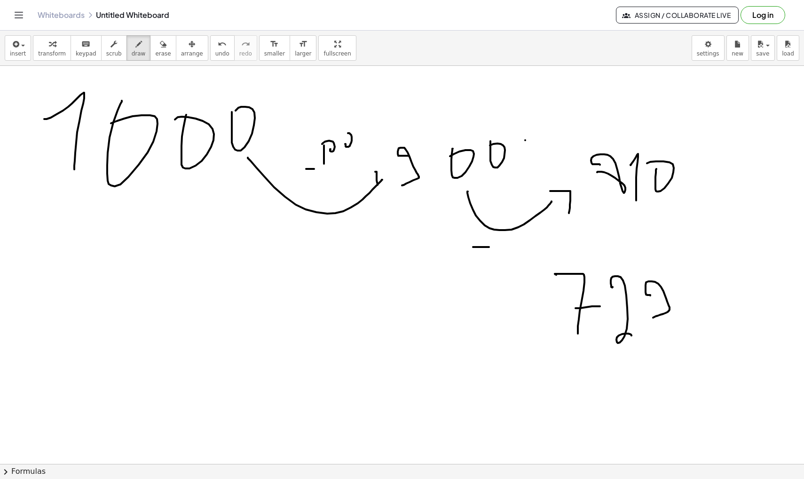
drag, startPoint x: 473, startPoint y: 247, endPoint x: 490, endPoint y: 247, distance: 16.5
drag, startPoint x: 518, startPoint y: 237, endPoint x: 526, endPoint y: 245, distance: 12.0
drag, startPoint x: 549, startPoint y: 231, endPoint x: 552, endPoint y: 224, distance: 7.6
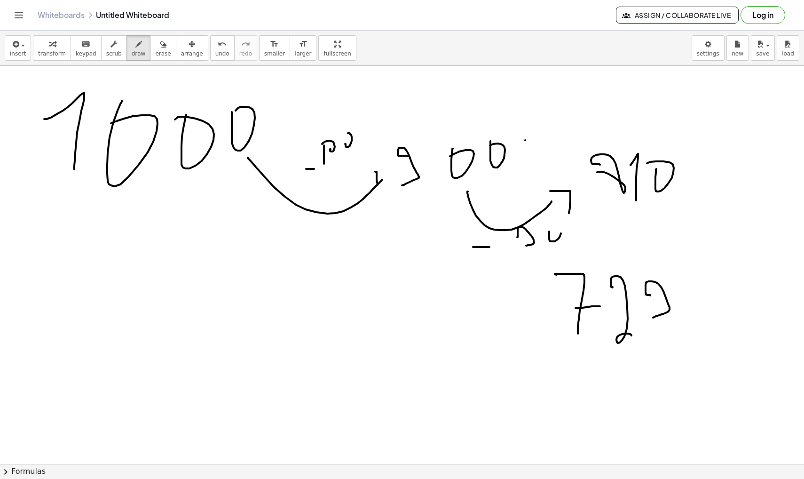
drag, startPoint x: 694, startPoint y: 202, endPoint x: 711, endPoint y: 321, distance: 120.6
drag, startPoint x: 704, startPoint y: 318, endPoint x: 716, endPoint y: 331, distance: 17.0
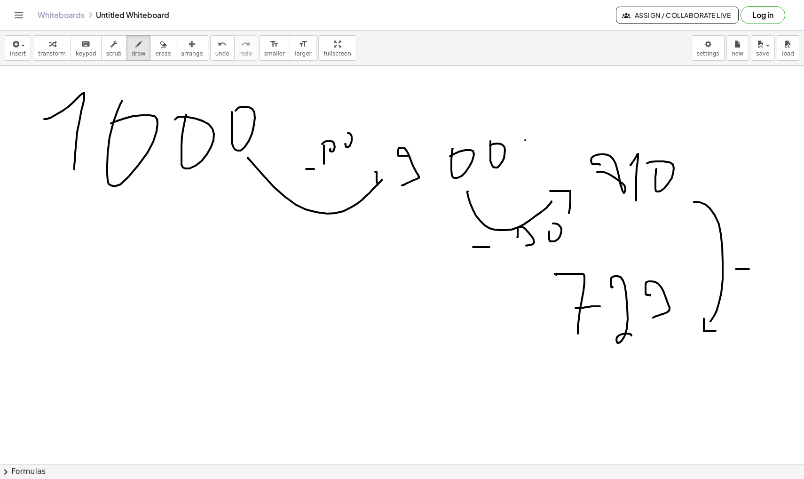
drag, startPoint x: 736, startPoint y: 269, endPoint x: 750, endPoint y: 269, distance: 13.6
drag, startPoint x: 782, startPoint y: 259, endPoint x: 789, endPoint y: 271, distance: 13.9
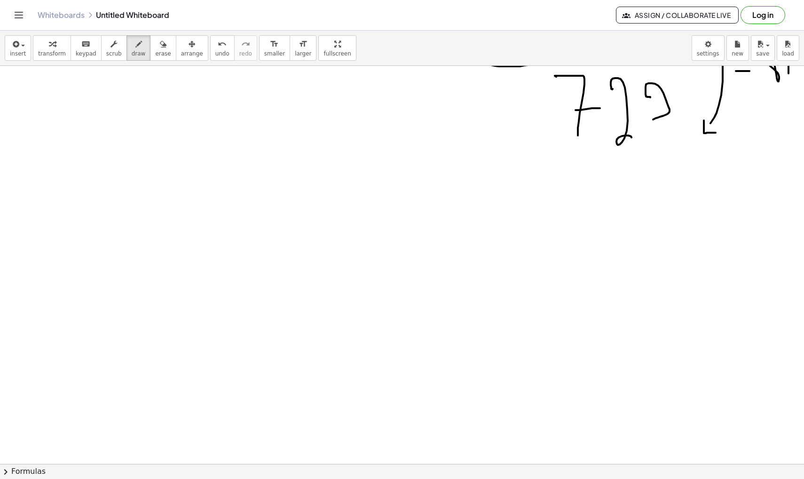
scroll to position [15727, 0]
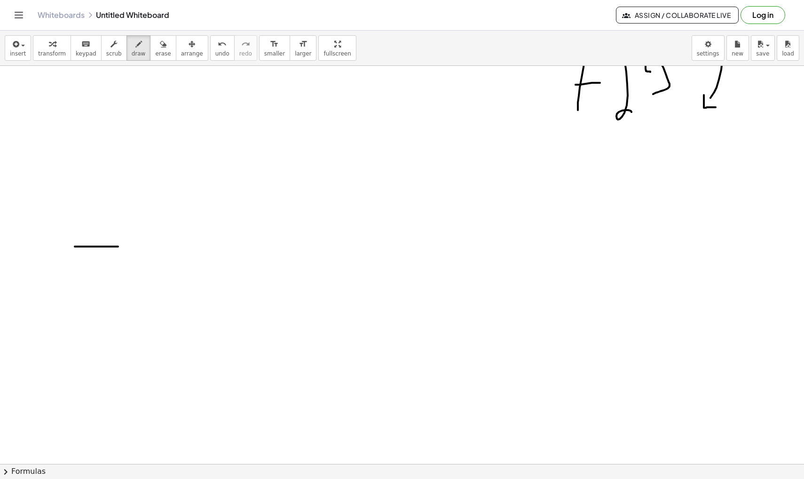
drag, startPoint x: 75, startPoint y: 246, endPoint x: 120, endPoint y: 246, distance: 45.6
drag, startPoint x: 139, startPoint y: 221, endPoint x: 140, endPoint y: 263, distance: 42.3
drag, startPoint x: 158, startPoint y: 236, endPoint x: 158, endPoint y: 229, distance: 6.1
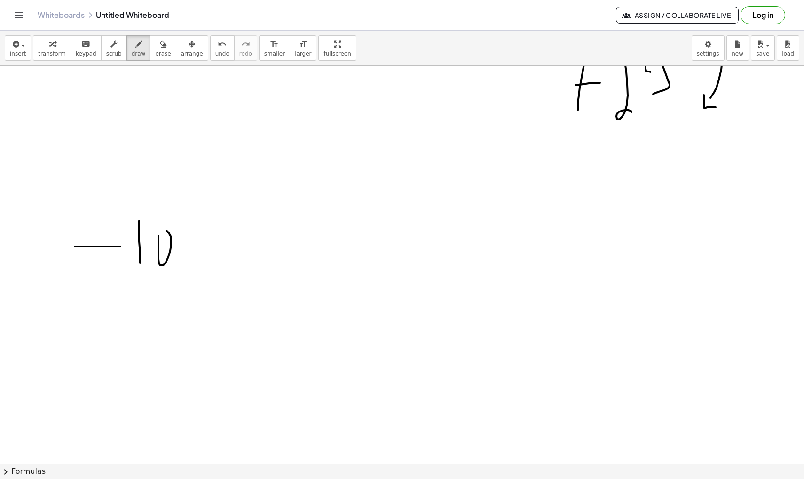
drag, startPoint x: 187, startPoint y: 228, endPoint x: 193, endPoint y: 232, distance: 7.2
drag, startPoint x: 224, startPoint y: 245, endPoint x: 239, endPoint y: 247, distance: 15.2
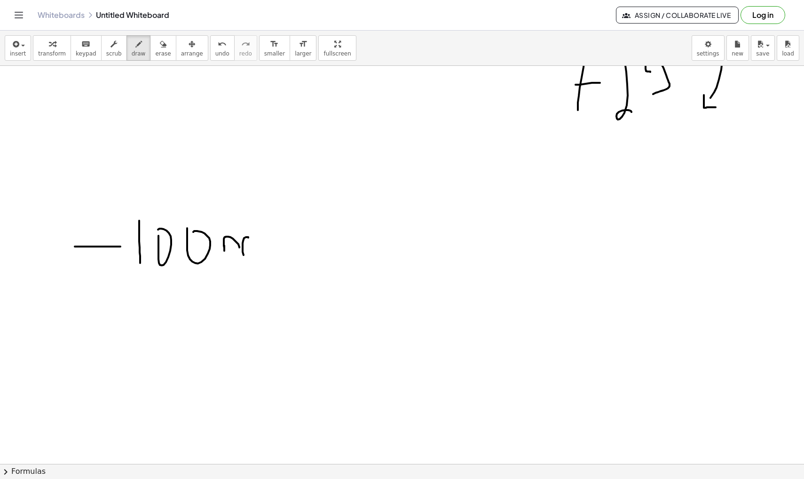
drag, startPoint x: 248, startPoint y: 237, endPoint x: 252, endPoint y: 252, distance: 14.9
drag, startPoint x: 284, startPoint y: 239, endPoint x: 284, endPoint y: 252, distance: 12.2
drag, startPoint x: 280, startPoint y: 246, endPoint x: 290, endPoint y: 246, distance: 9.9
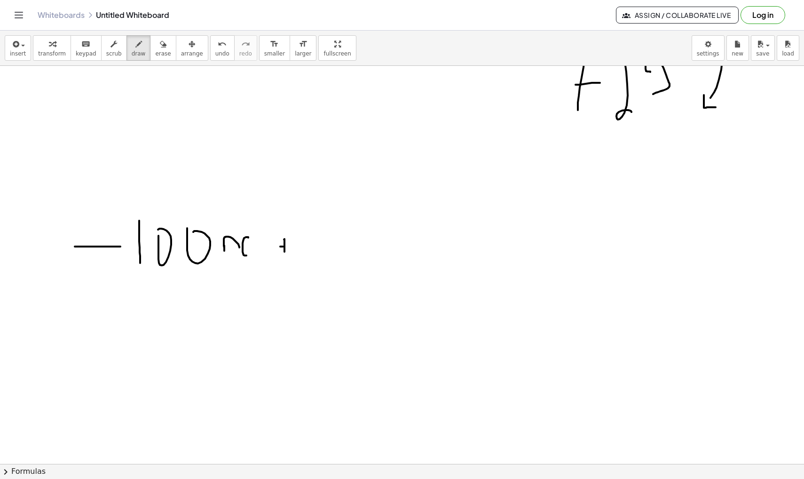
drag
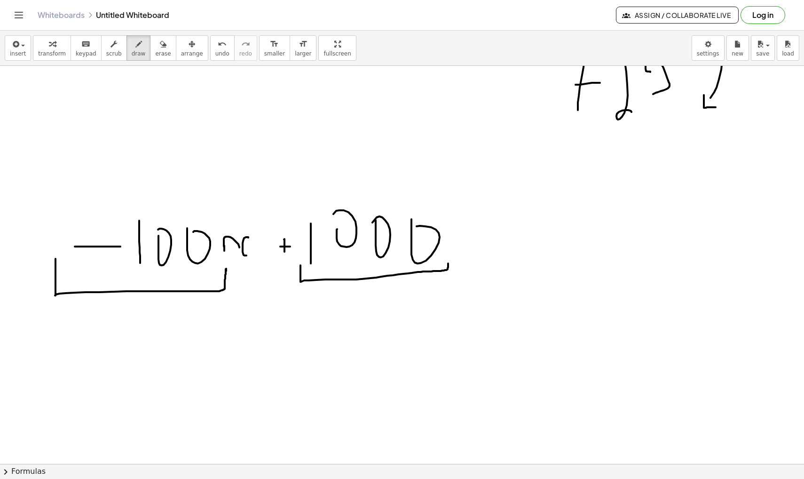
drag, startPoint x: 242, startPoint y: 261, endPoint x: 242, endPoint y: 313, distance: 52.2
drag, startPoint x: 232, startPoint y: 313, endPoint x: 256, endPoint y: 315, distance: 24.1
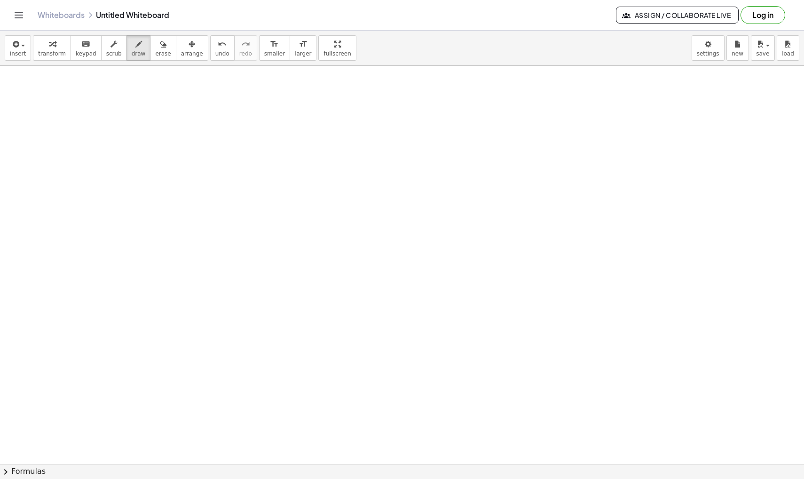
scroll to position [16315, 0]
click at [24, 48] on div "button" at bounding box center [18, 43] width 16 height 11
click at [40, 91] on link "Math Expression" at bounding box center [51, 85] width 92 height 21
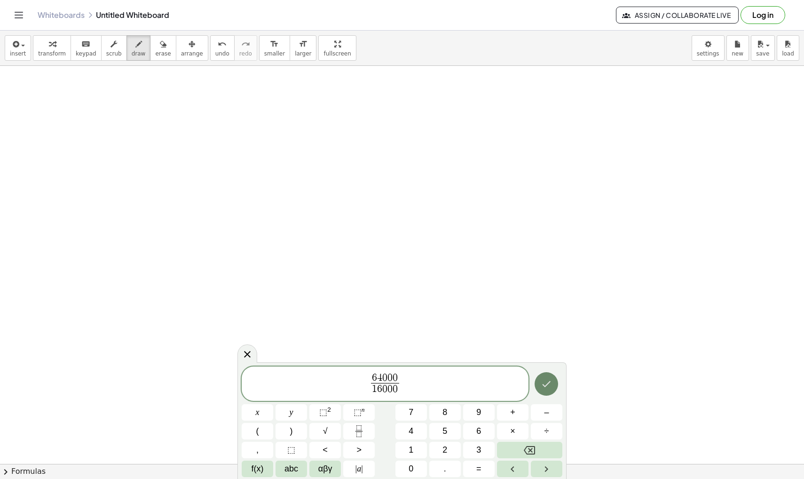
click at [547, 388] on icon "Done" at bounding box center [546, 383] width 11 height 11
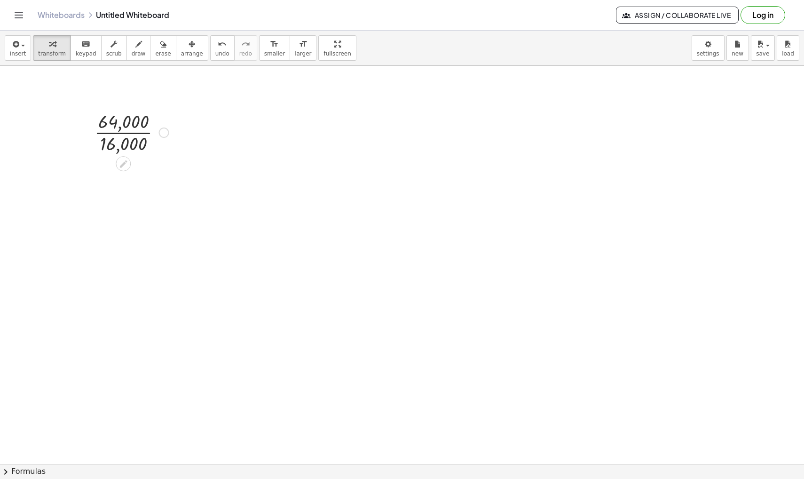
click at [140, 133] on div at bounding box center [132, 131] width 84 height 47
click at [21, 43] on div "button" at bounding box center [18, 43] width 16 height 11
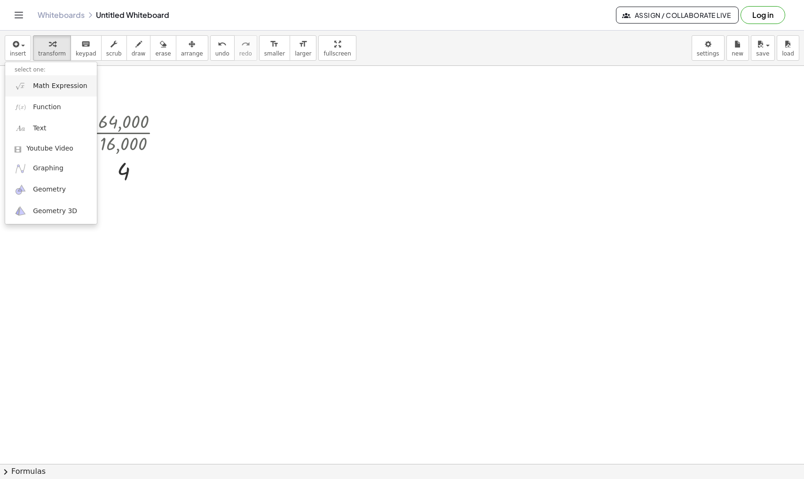
click at [35, 83] on span "Math Expression" at bounding box center [60, 85] width 54 height 9
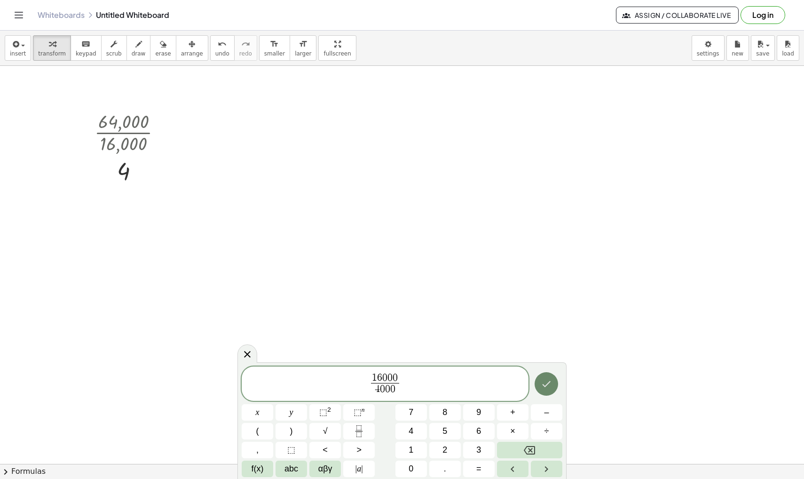
click at [545, 387] on icon "Done" at bounding box center [546, 383] width 11 height 11
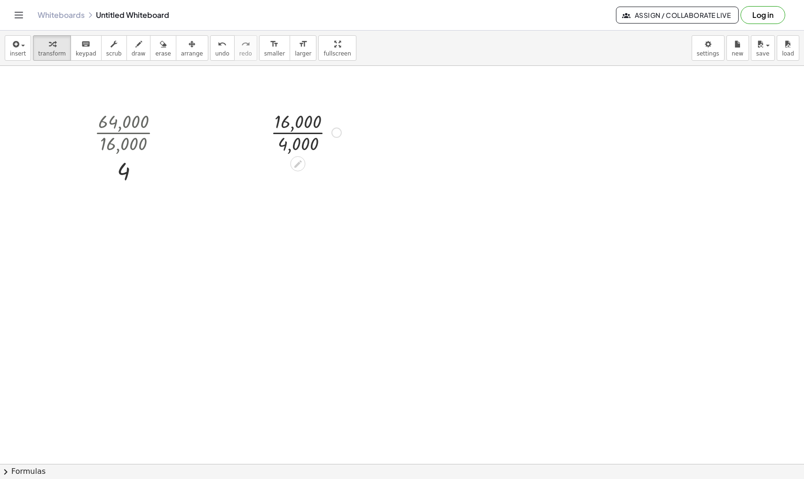
click at [312, 132] on div at bounding box center [306, 131] width 80 height 47
click at [21, 56] on span "insert" at bounding box center [18, 53] width 16 height 7
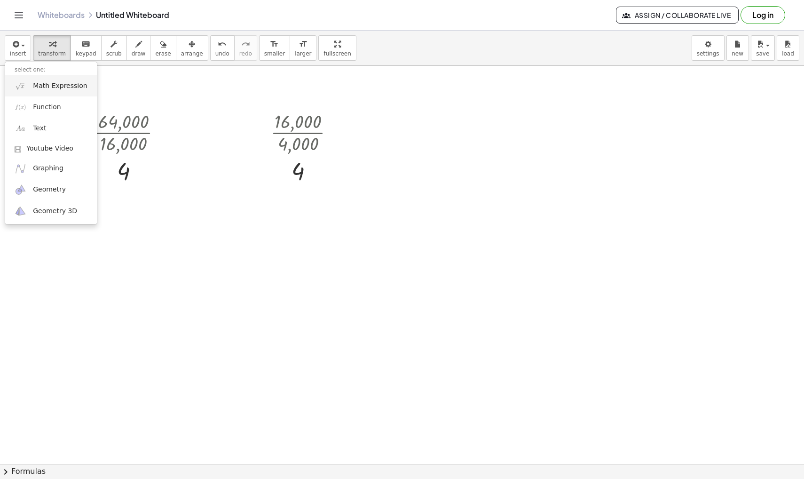
click at [40, 84] on span "Math Expression" at bounding box center [60, 85] width 54 height 9
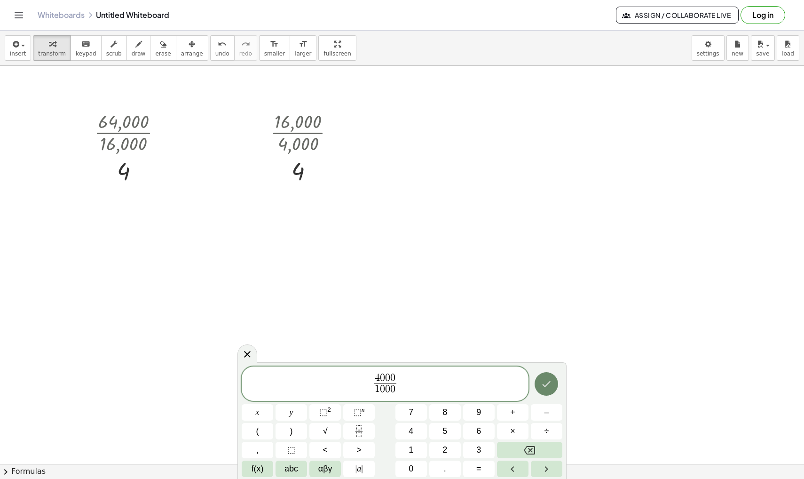
click at [543, 383] on icon "Done" at bounding box center [546, 383] width 11 height 11
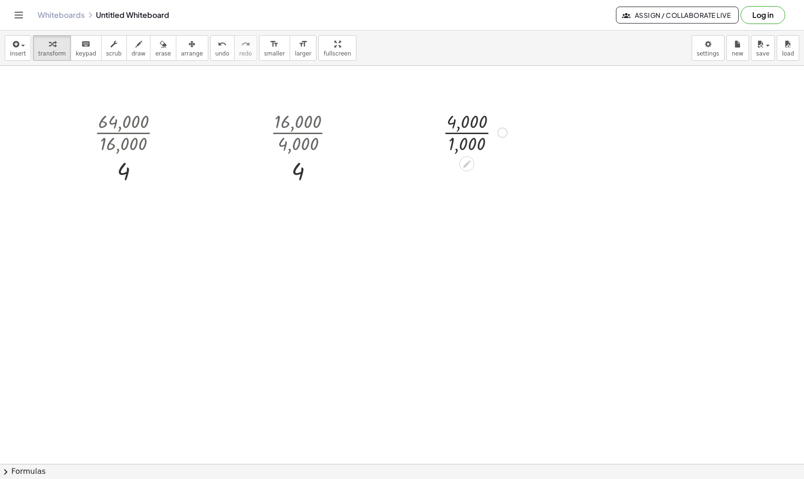
click at [479, 132] on div at bounding box center [475, 131] width 74 height 47
click at [136, 45] on icon "button" at bounding box center [138, 44] width 7 height 11
drag, startPoint x: 120, startPoint y: 186, endPoint x: 131, endPoint y: 186, distance: 10.8
drag, startPoint x: 291, startPoint y: 187, endPoint x: 301, endPoint y: 187, distance: 9.9
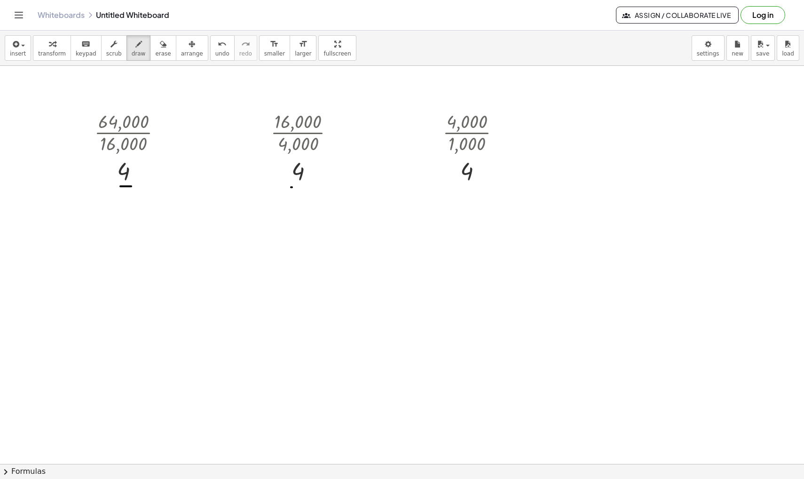
drag, startPoint x: 458, startPoint y: 189, endPoint x: 480, endPoint y: 189, distance: 22.1
